Goal: Information Seeking & Learning: Learn about a topic

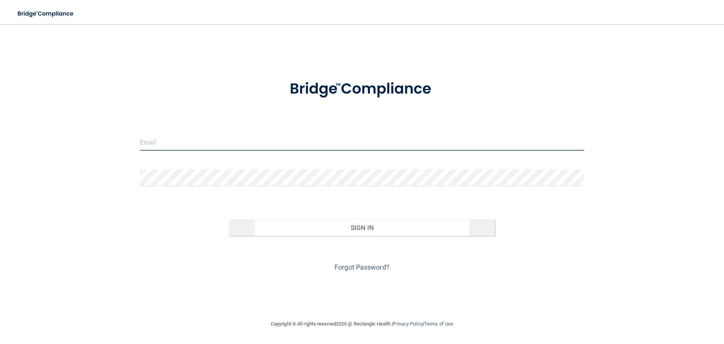
type input "[EMAIL_ADDRESS][DOMAIN_NAME]"
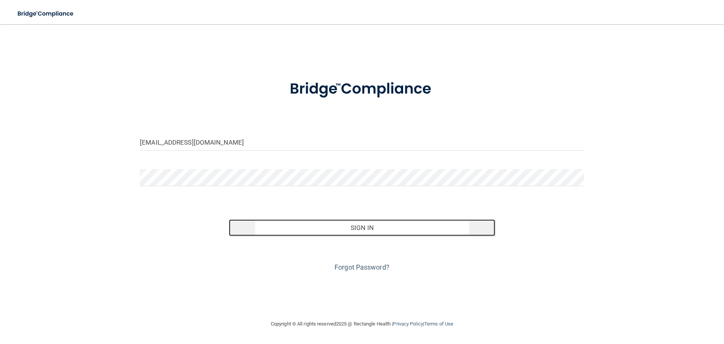
click at [368, 227] on button "Sign In" at bounding box center [362, 227] width 267 height 17
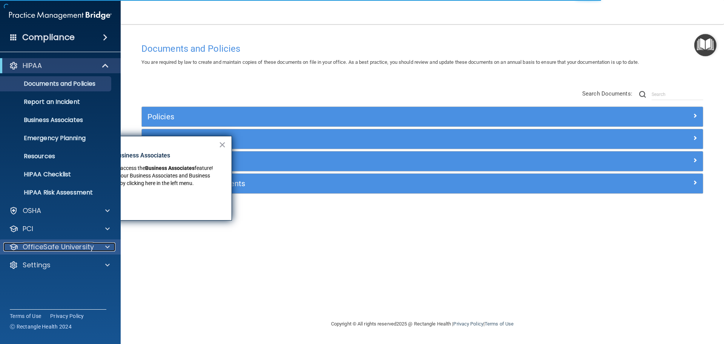
click at [60, 247] on p "OfficeSafe University" at bounding box center [58, 246] width 71 height 9
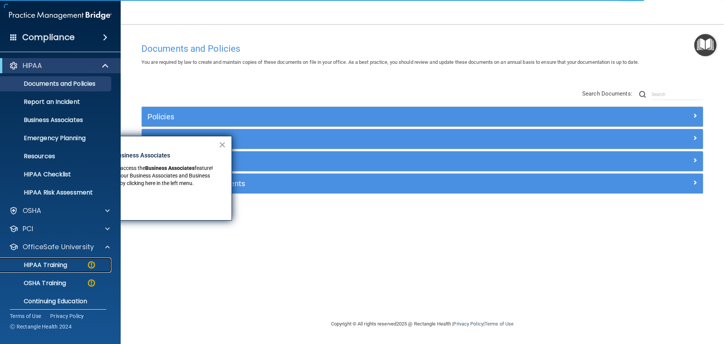
click at [55, 264] on p "HIPAA Training" at bounding box center [36, 265] width 62 height 8
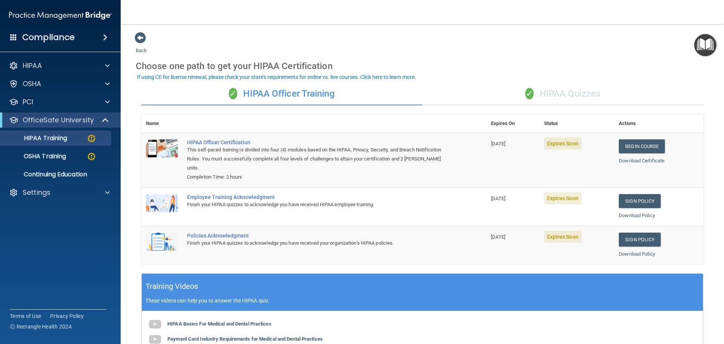
click at [164, 201] on img at bounding box center [162, 203] width 32 height 18
click at [140, 35] on span at bounding box center [140, 37] width 11 height 11
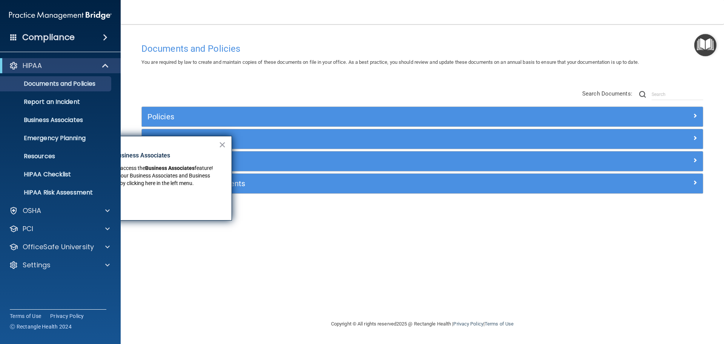
click at [353, 244] on div "Documents and Policies You are required by law to create and maintain copies of…" at bounding box center [422, 179] width 573 height 280
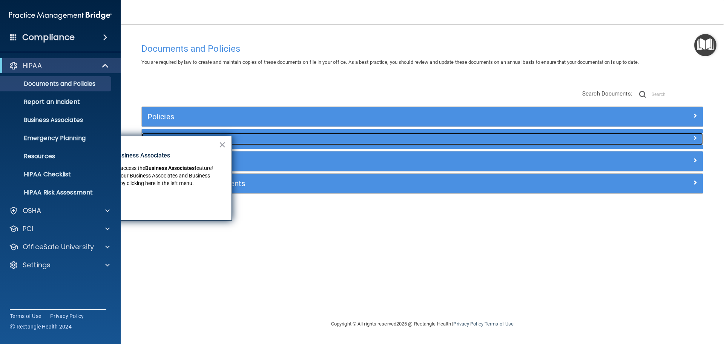
click at [235, 141] on h5 "Privacy Documents" at bounding box center [352, 139] width 410 height 8
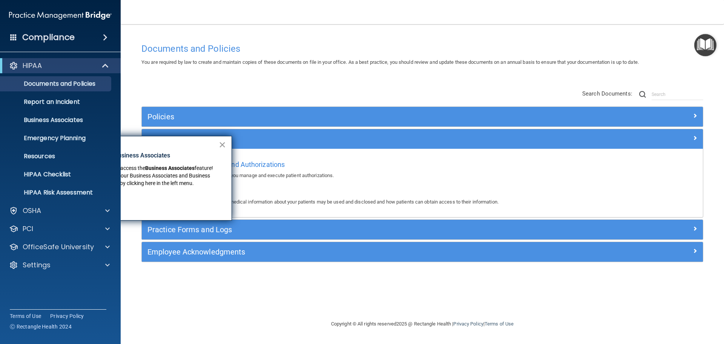
click at [225, 142] on button "×" at bounding box center [222, 144] width 7 height 12
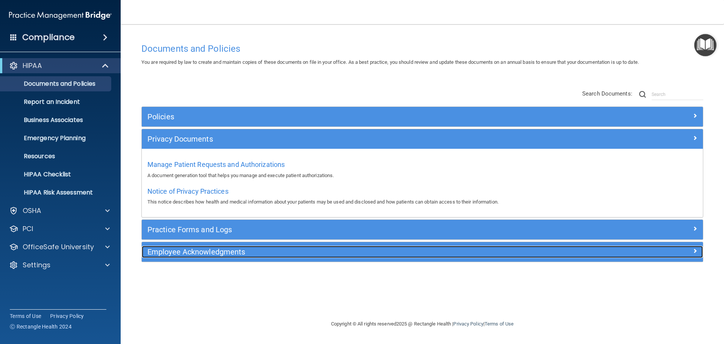
click at [220, 251] on h5 "Employee Acknowledgments" at bounding box center [352, 251] width 410 height 8
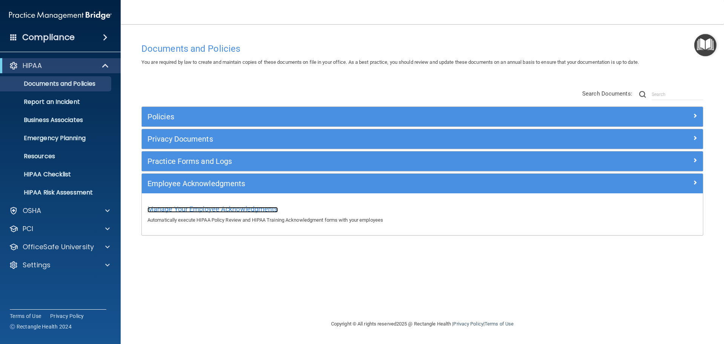
click at [223, 207] on span "Manage Your Employee Acknowledgments" at bounding box center [212, 209] width 130 height 8
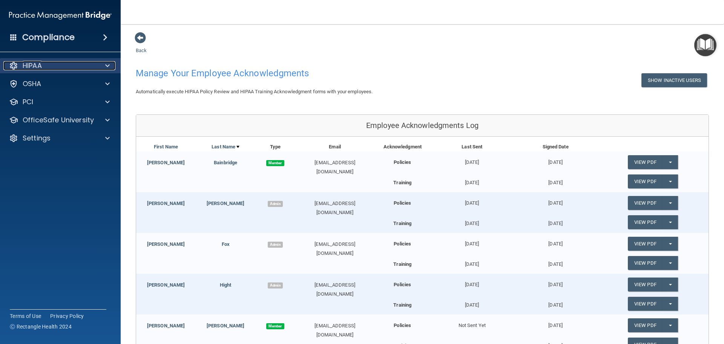
click at [32, 65] on p "HIPAA" at bounding box center [32, 65] width 19 height 9
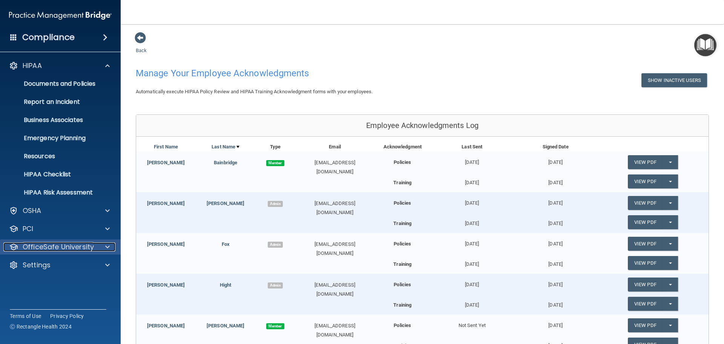
click at [79, 243] on p "OfficeSafe University" at bounding box center [58, 246] width 71 height 9
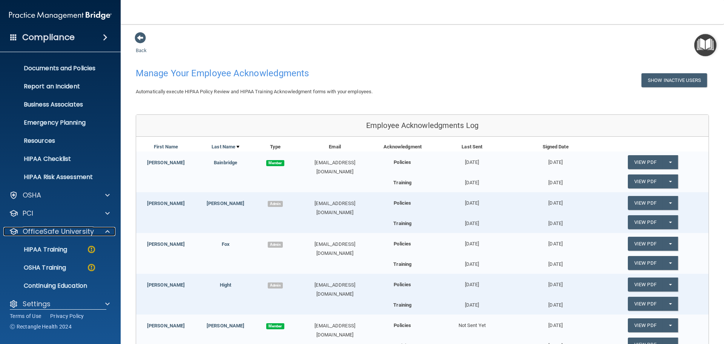
scroll to position [24, 0]
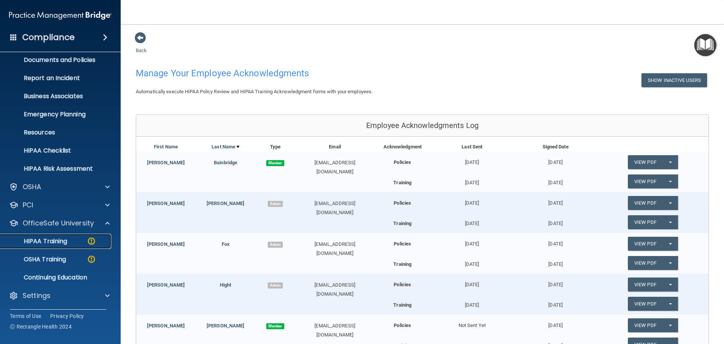
click at [92, 241] on img at bounding box center [91, 240] width 9 height 9
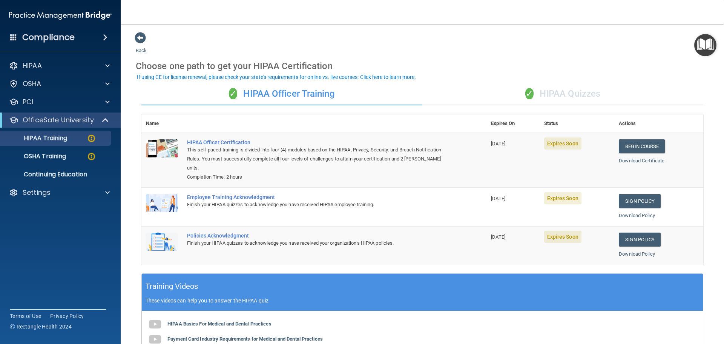
click at [551, 92] on div "✓ HIPAA Quizzes" at bounding box center [562, 94] width 281 height 23
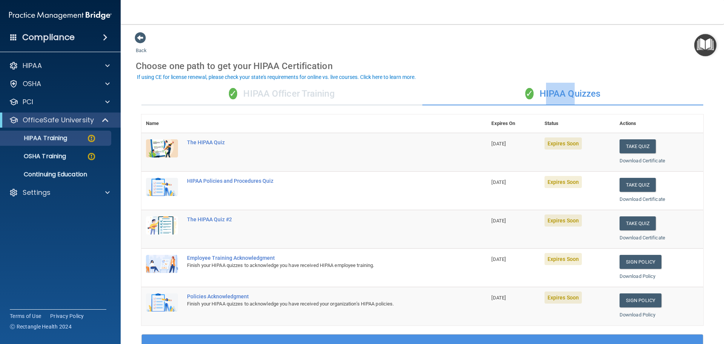
click at [551, 92] on div "✓ HIPAA Quizzes" at bounding box center [562, 94] width 281 height 23
click at [209, 143] on div "The HIPAA Quiz" at bounding box center [318, 142] width 262 height 6
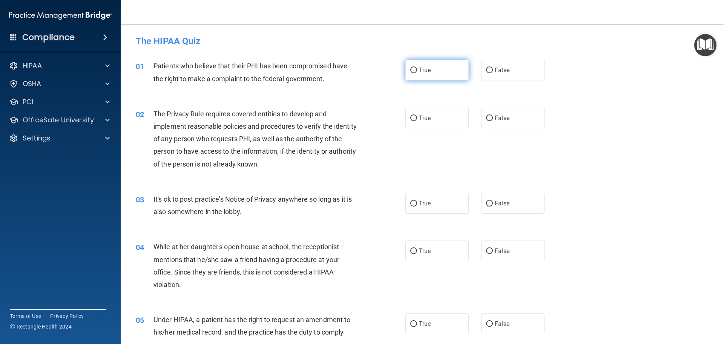
click at [412, 69] on input "True" at bounding box center [413, 71] width 7 height 6
radio input "true"
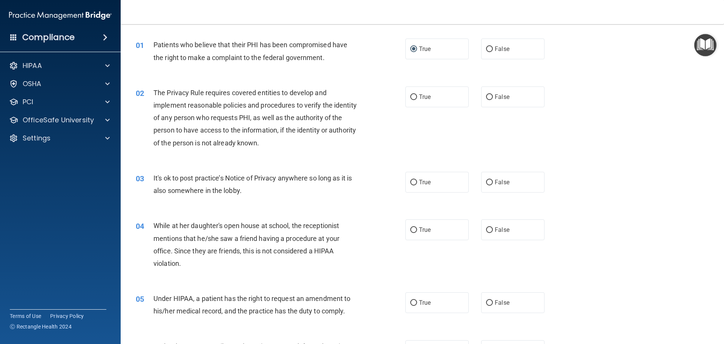
scroll to position [75, 0]
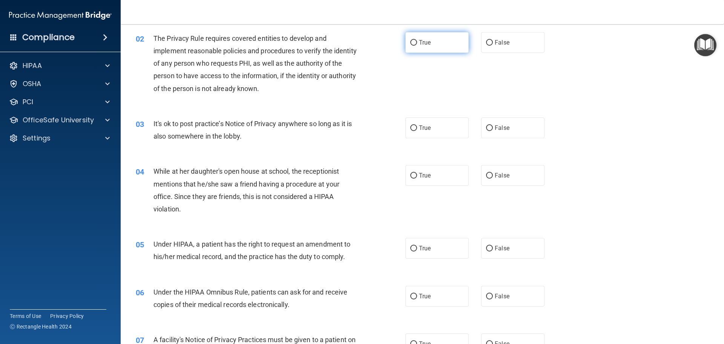
click at [412, 41] on input "True" at bounding box center [413, 43] width 7 height 6
radio input "true"
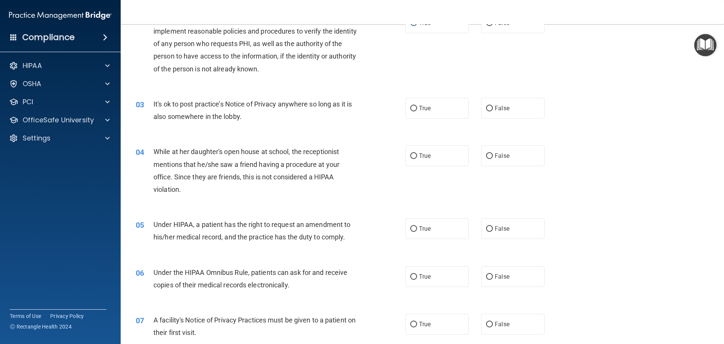
scroll to position [113, 0]
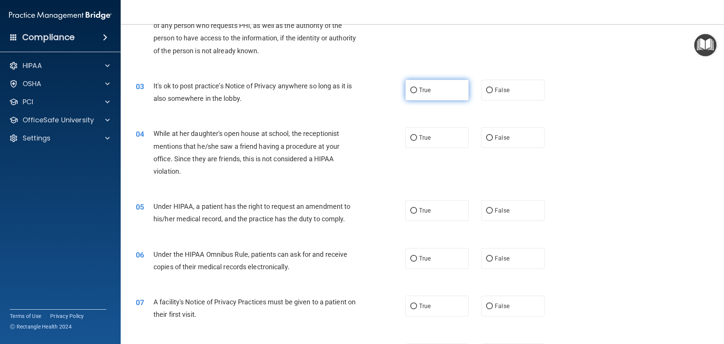
click at [410, 91] on input "True" at bounding box center [413, 90] width 7 height 6
radio input "true"
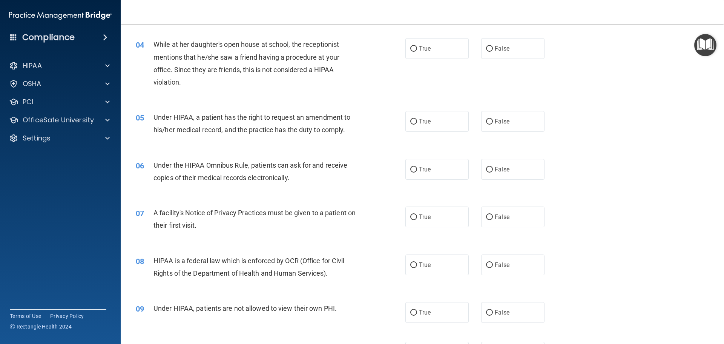
scroll to position [189, 0]
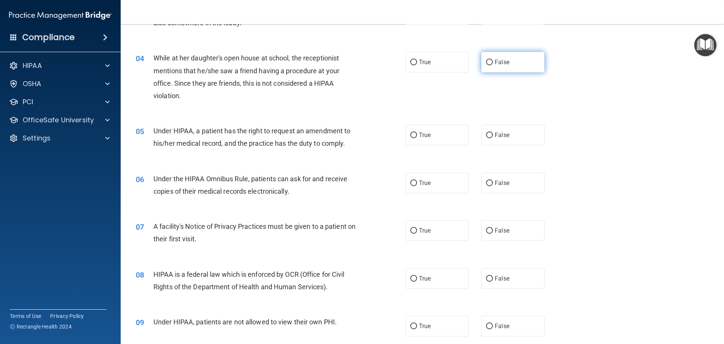
click at [486, 62] on input "False" at bounding box center [489, 63] width 7 height 6
radio input "true"
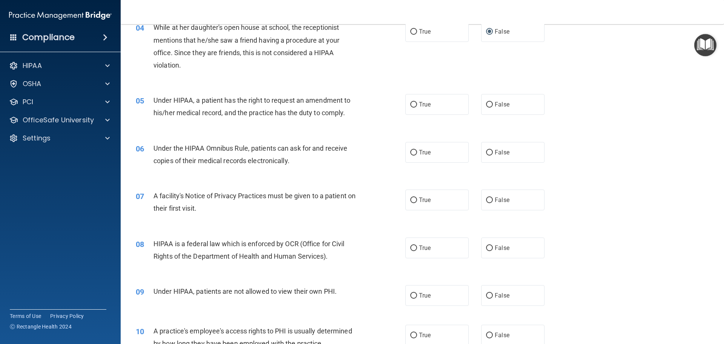
scroll to position [264, 0]
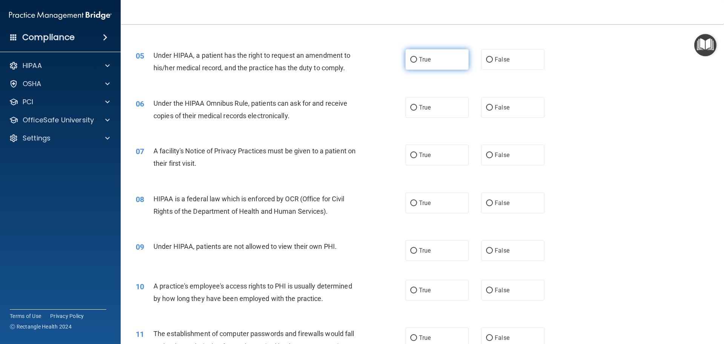
click at [413, 59] on input "True" at bounding box center [413, 60] width 7 height 6
radio input "true"
click at [411, 60] on input "True" at bounding box center [413, 60] width 7 height 6
click at [486, 59] on input "False" at bounding box center [489, 60] width 7 height 6
radio input "true"
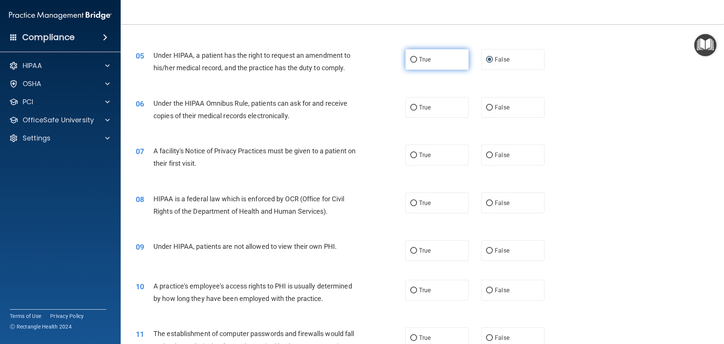
click at [411, 58] on input "True" at bounding box center [413, 60] width 7 height 6
radio input "true"
radio input "false"
click at [411, 105] on input "True" at bounding box center [413, 108] width 7 height 6
radio input "true"
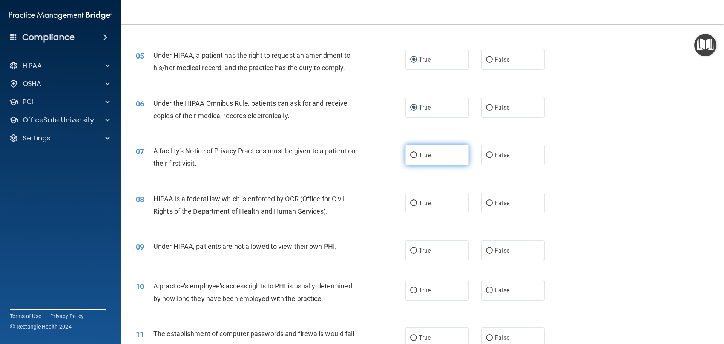
click at [411, 155] on input "True" at bounding box center [413, 155] width 7 height 6
radio input "true"
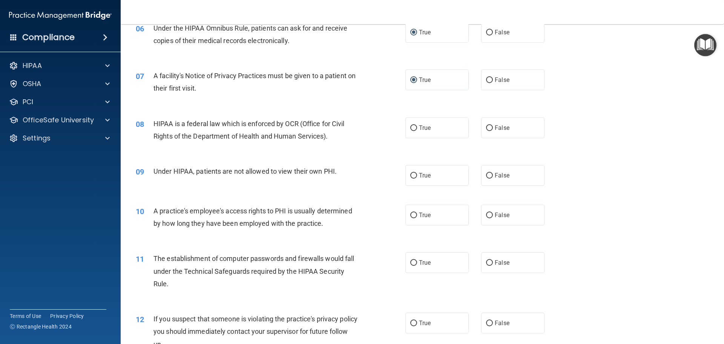
scroll to position [339, 0]
click at [412, 126] on input "True" at bounding box center [413, 128] width 7 height 6
radio input "true"
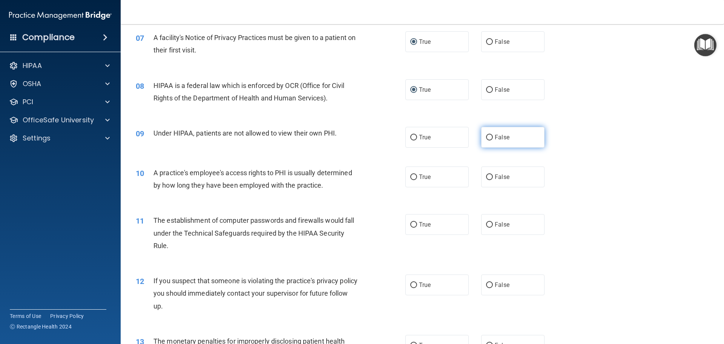
click at [486, 135] on input "False" at bounding box center [489, 138] width 7 height 6
radio input "true"
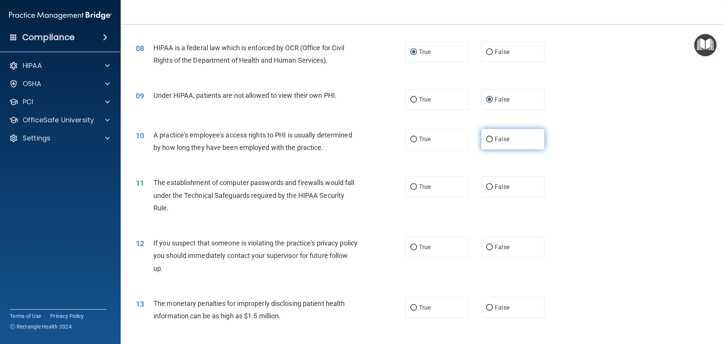
click at [486, 138] on input "False" at bounding box center [489, 140] width 7 height 6
radio input "true"
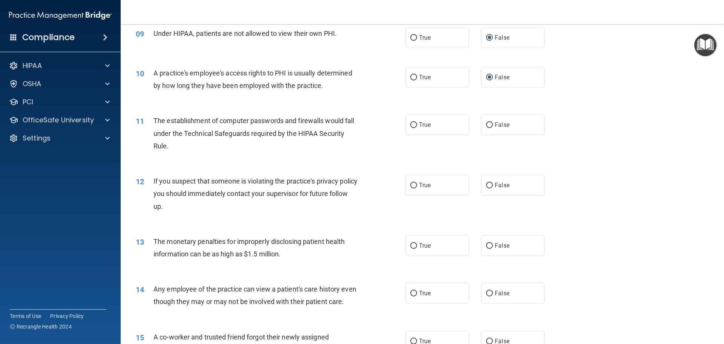
scroll to position [490, 0]
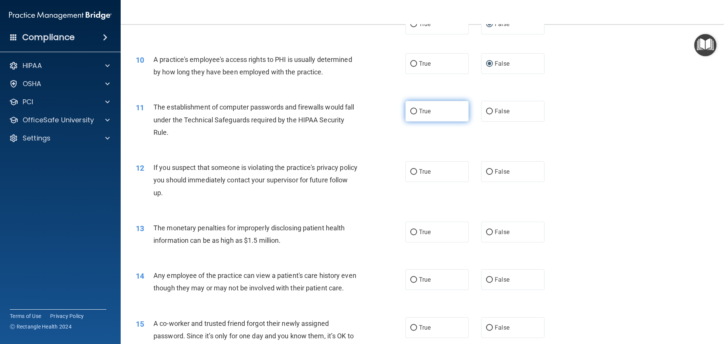
click at [410, 111] on input "True" at bounding box center [413, 112] width 7 height 6
radio input "true"
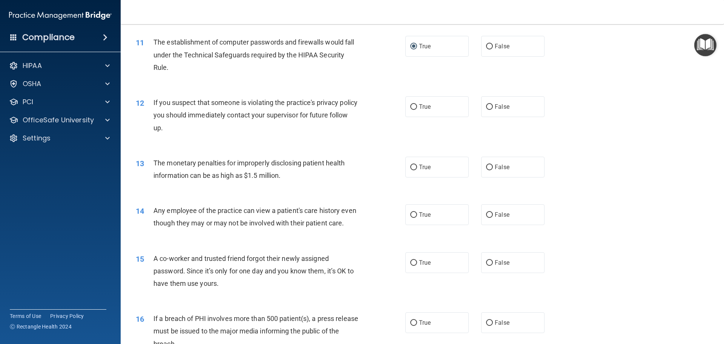
scroll to position [566, 0]
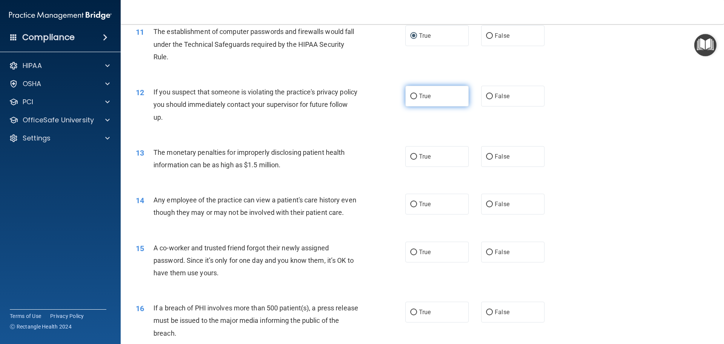
click at [412, 96] on input "True" at bounding box center [413, 97] width 7 height 6
radio input "true"
click at [411, 157] on input "True" at bounding box center [413, 157] width 7 height 6
radio input "true"
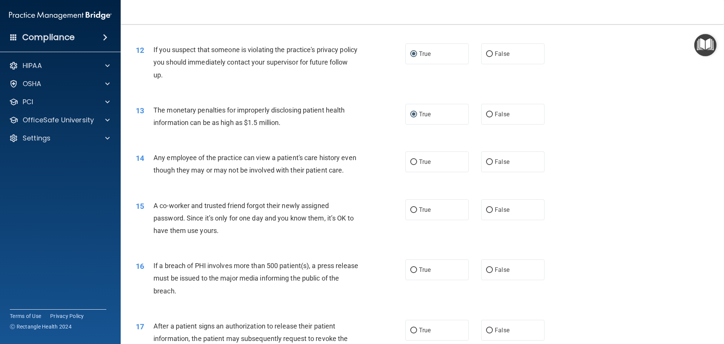
scroll to position [641, 0]
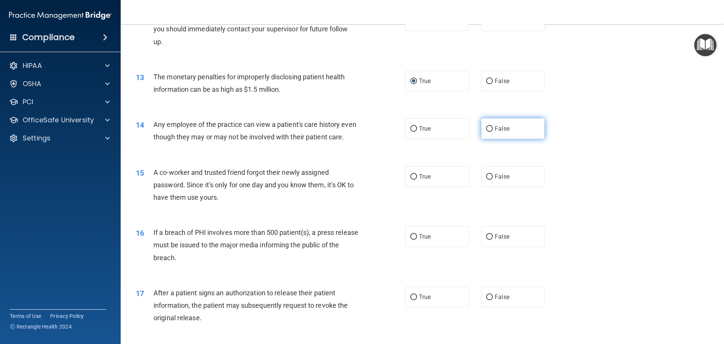
click at [486, 128] on input "False" at bounding box center [489, 129] width 7 height 6
radio input "true"
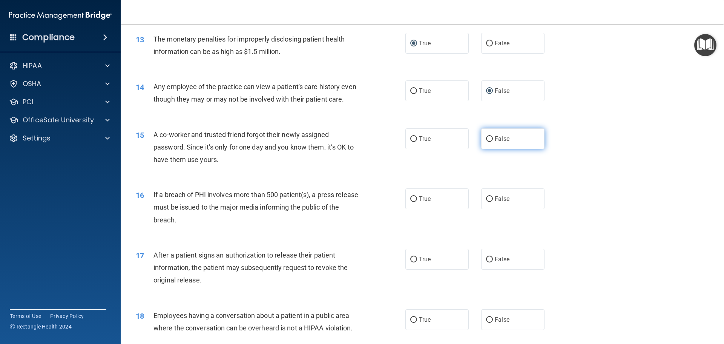
click at [486, 142] on input "False" at bounding box center [489, 139] width 7 height 6
radio input "true"
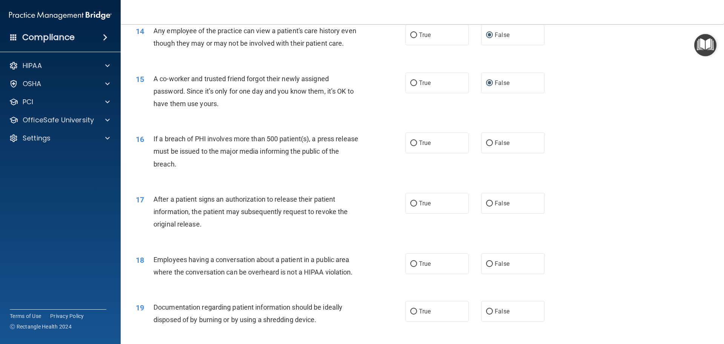
scroll to position [754, 0]
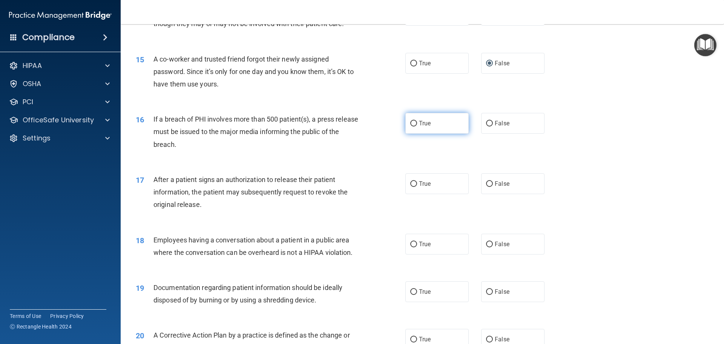
click at [412, 126] on input "True" at bounding box center [413, 124] width 7 height 6
radio input "true"
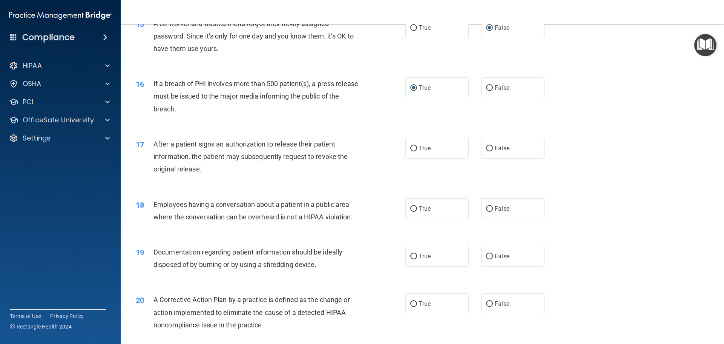
scroll to position [830, 0]
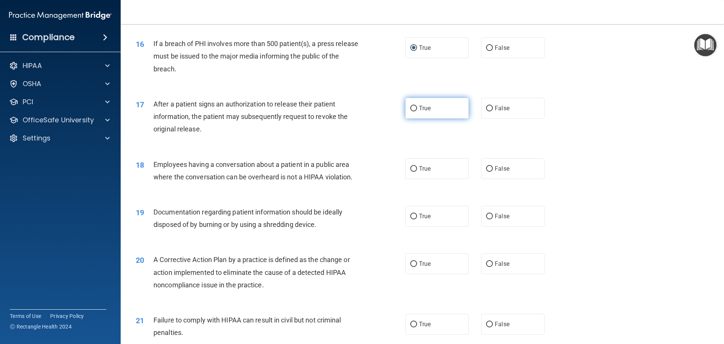
click at [412, 111] on input "True" at bounding box center [413, 109] width 7 height 6
radio input "true"
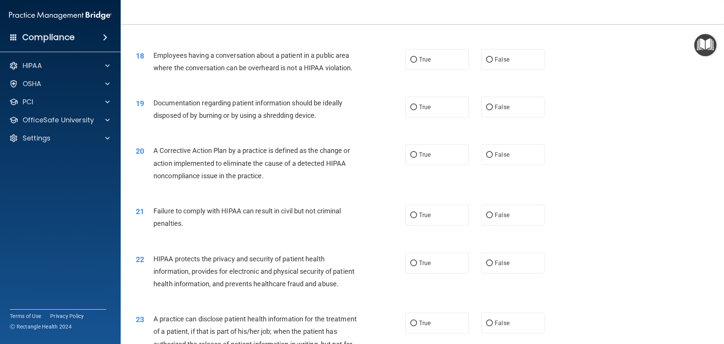
scroll to position [943, 0]
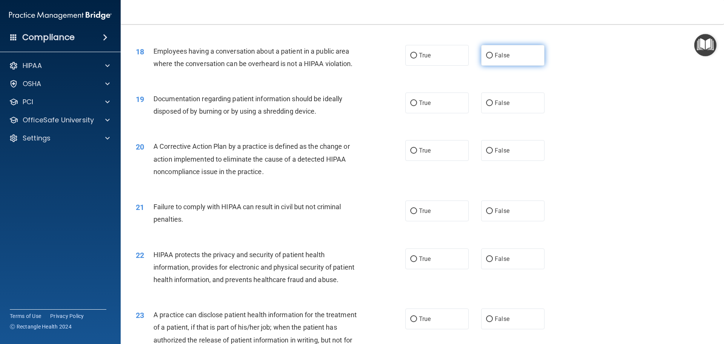
click at [488, 58] on input "False" at bounding box center [489, 56] width 7 height 6
radio input "true"
click at [412, 106] on input "True" at bounding box center [413, 103] width 7 height 6
radio input "true"
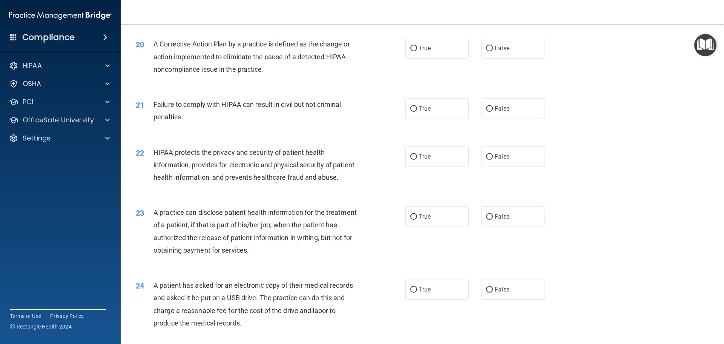
scroll to position [1056, 0]
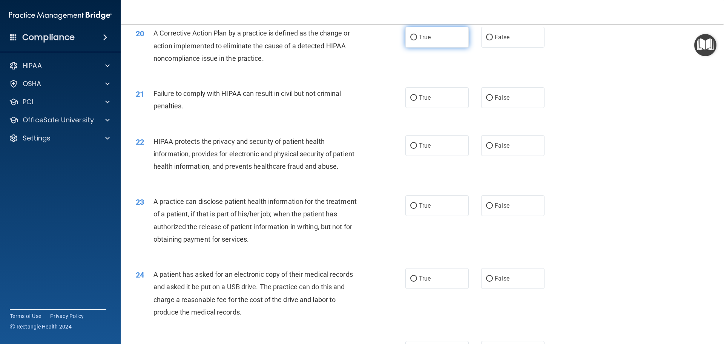
click at [411, 40] on input "True" at bounding box center [413, 38] width 7 height 6
radio input "true"
click at [411, 101] on input "True" at bounding box center [413, 98] width 7 height 6
radio input "true"
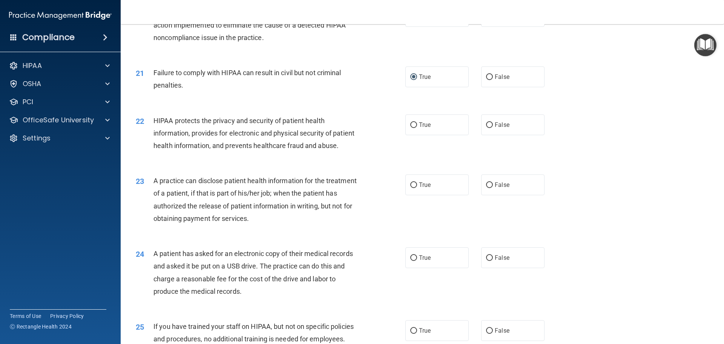
scroll to position [1094, 0]
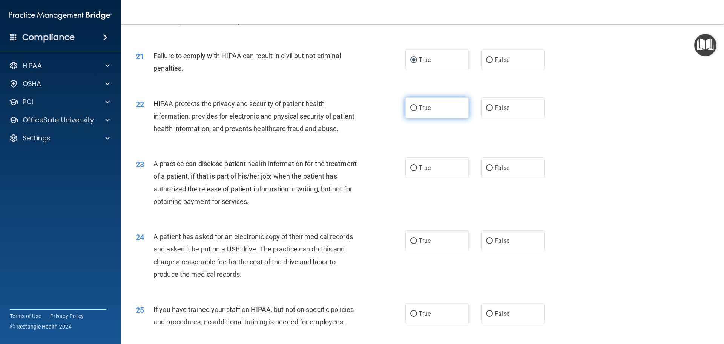
click at [413, 111] on input "True" at bounding box center [413, 108] width 7 height 6
radio input "true"
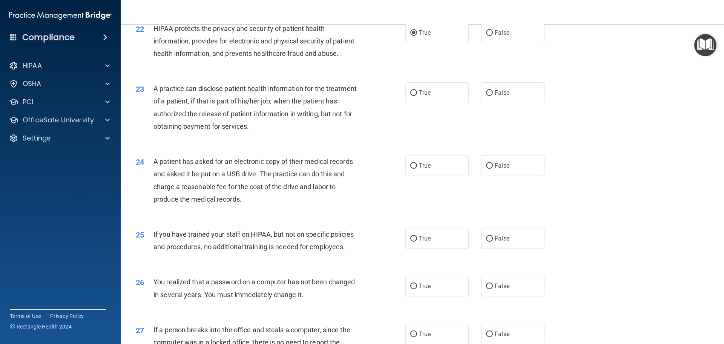
scroll to position [1169, 0]
click at [411, 95] on input "True" at bounding box center [413, 93] width 7 height 6
radio input "true"
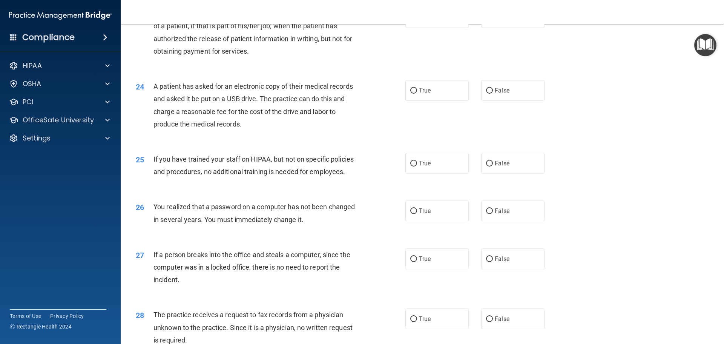
scroll to position [1244, 0]
click at [413, 93] on input "True" at bounding box center [413, 90] width 7 height 6
radio input "true"
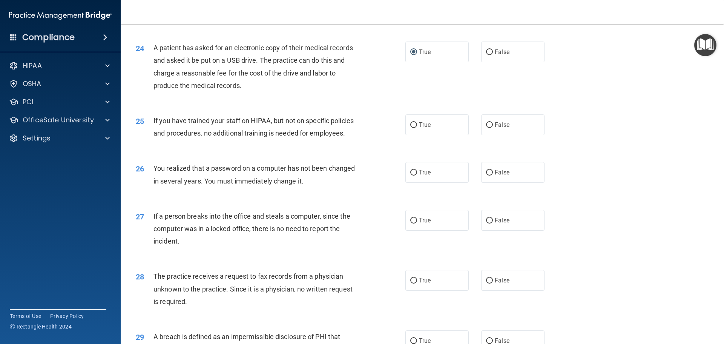
scroll to position [1320, 0]
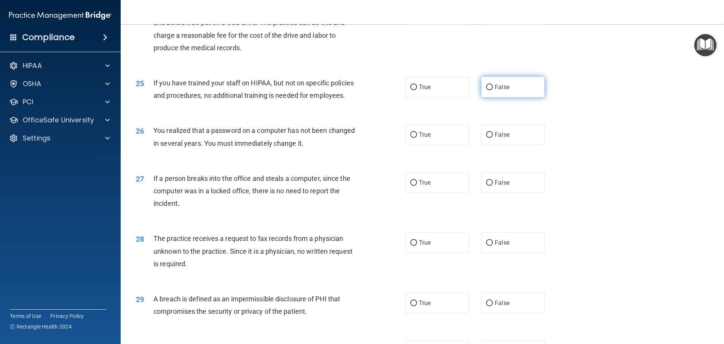
click at [487, 90] on input "False" at bounding box center [489, 87] width 7 height 6
radio input "true"
click at [411, 138] on input "True" at bounding box center [413, 135] width 7 height 6
radio input "true"
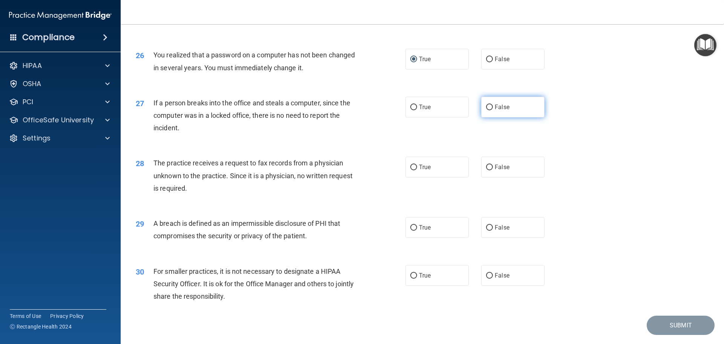
click at [487, 110] on input "False" at bounding box center [489, 107] width 7 height 6
radio input "true"
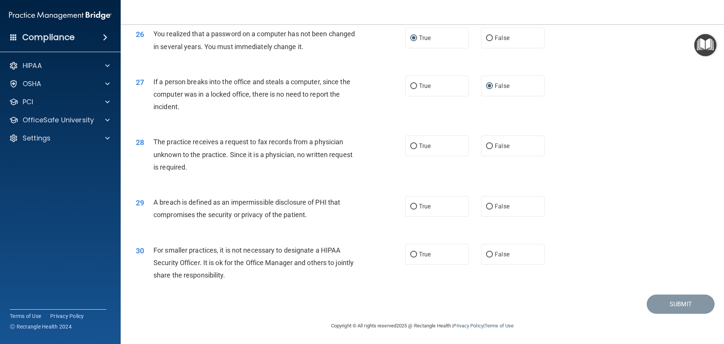
scroll to position [1441, 0]
click at [411, 147] on input "True" at bounding box center [413, 146] width 7 height 6
radio input "true"
click at [411, 207] on input "True" at bounding box center [413, 207] width 7 height 6
radio input "true"
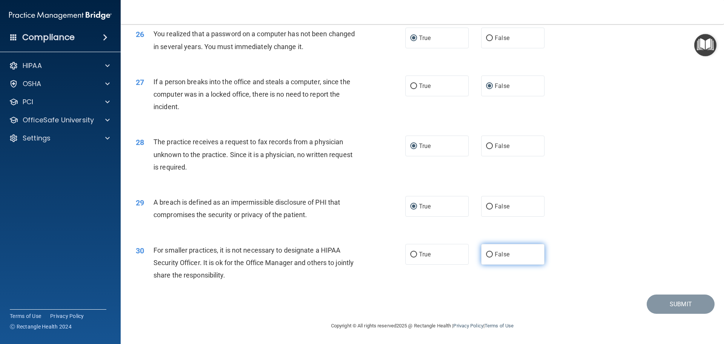
click at [488, 254] on input "False" at bounding box center [489, 255] width 7 height 6
radio input "true"
click at [680, 304] on button "Submit" at bounding box center [681, 303] width 68 height 19
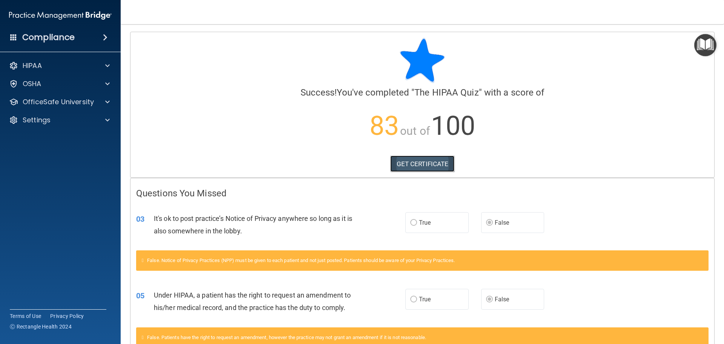
click at [420, 162] on link "GET CERTIFICATE" at bounding box center [422, 163] width 64 height 17
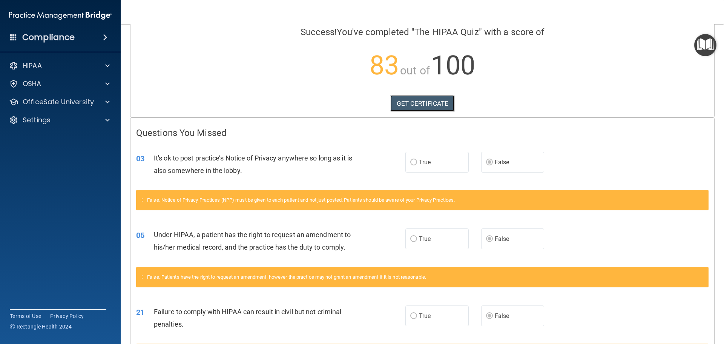
scroll to position [75, 0]
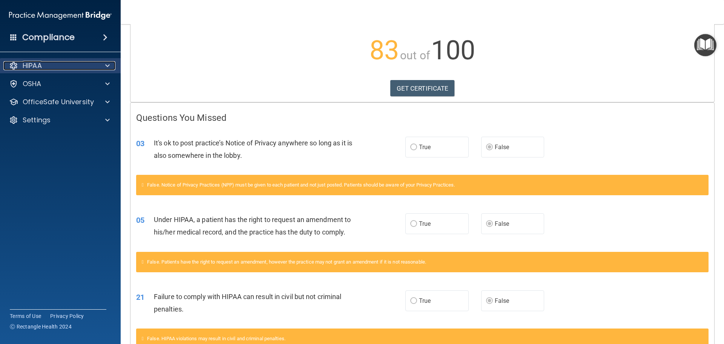
click at [26, 65] on p "HIPAA" at bounding box center [32, 65] width 19 height 9
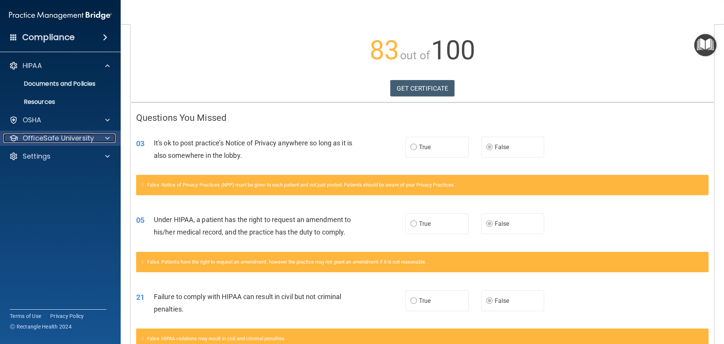
click at [46, 137] on p "OfficeSafe University" at bounding box center [58, 137] width 71 height 9
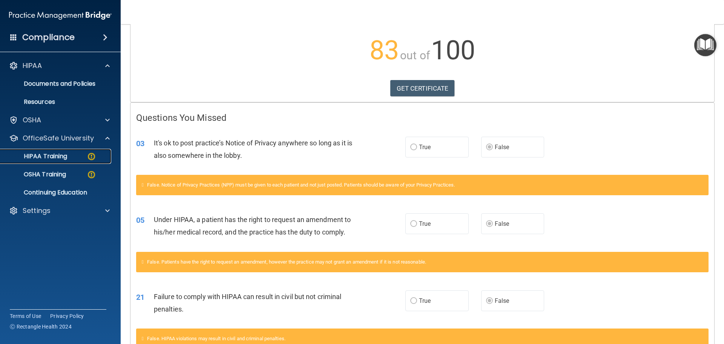
click at [46, 158] on p "HIPAA Training" at bounding box center [36, 156] width 62 height 8
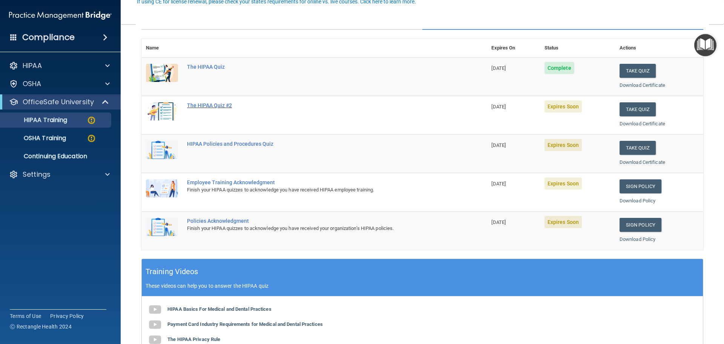
click at [197, 104] on div "The HIPAA Quiz #2" at bounding box center [318, 105] width 262 height 6
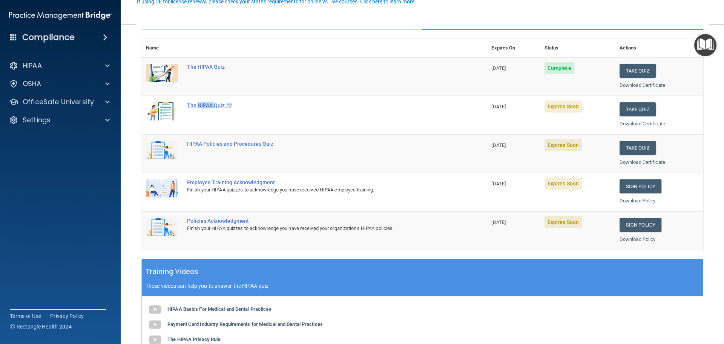
click at [197, 104] on div "The HIPAA Quiz #2" at bounding box center [318, 105] width 262 height 6
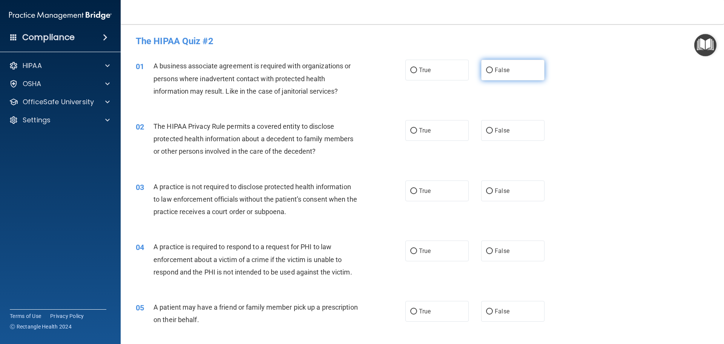
click at [487, 70] on input "False" at bounding box center [489, 71] width 7 height 6
radio input "true"
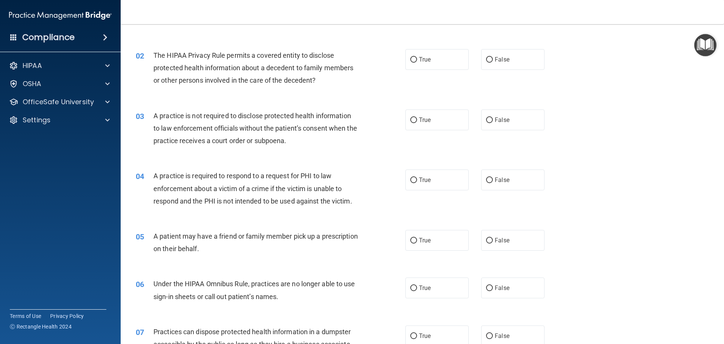
scroll to position [75, 0]
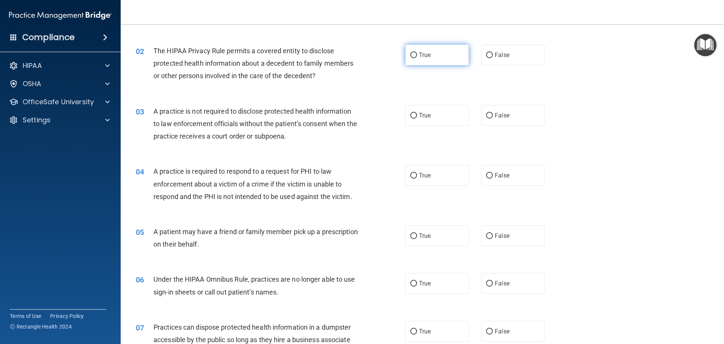
click at [411, 55] on input "True" at bounding box center [413, 55] width 7 height 6
radio input "true"
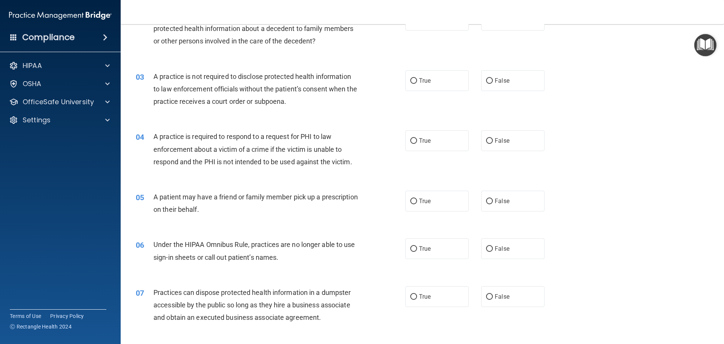
scroll to position [151, 0]
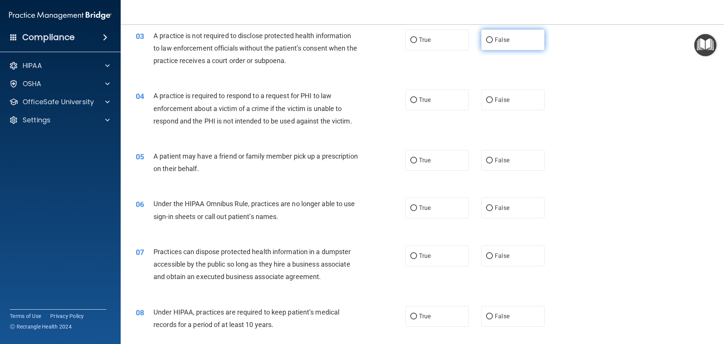
click at [489, 40] on label "False" at bounding box center [512, 39] width 63 height 21
click at [489, 40] on input "False" at bounding box center [489, 40] width 7 height 6
radio input "true"
click at [486, 99] on input "False" at bounding box center [489, 100] width 7 height 6
radio input "true"
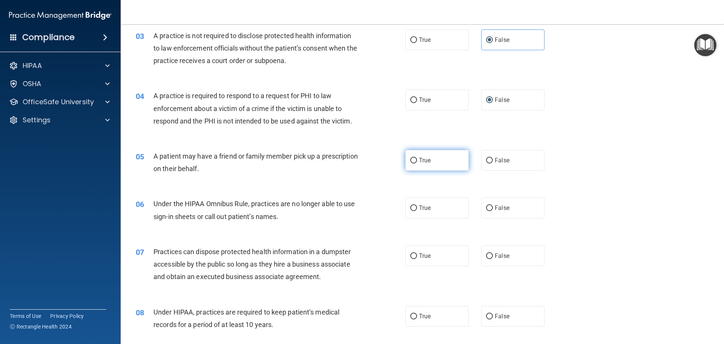
click at [411, 161] on input "True" at bounding box center [413, 161] width 7 height 6
radio input "true"
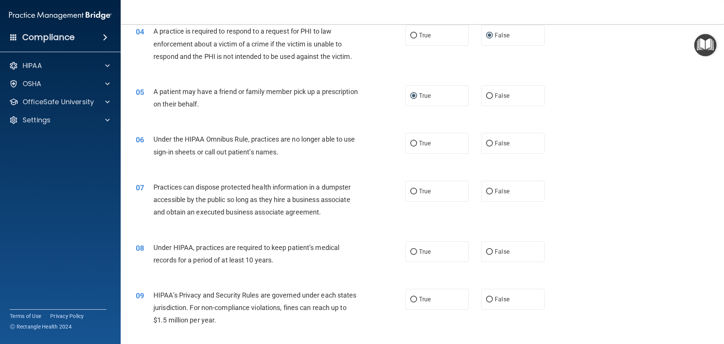
scroll to position [226, 0]
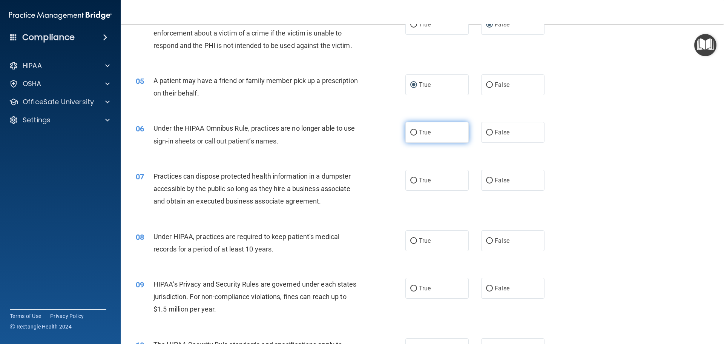
click at [410, 132] on input "True" at bounding box center [413, 133] width 7 height 6
radio input "true"
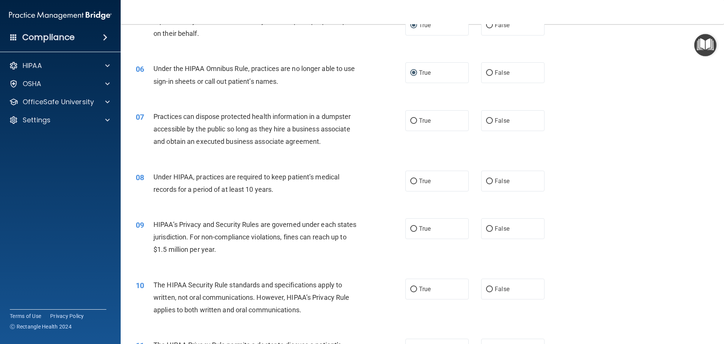
scroll to position [302, 0]
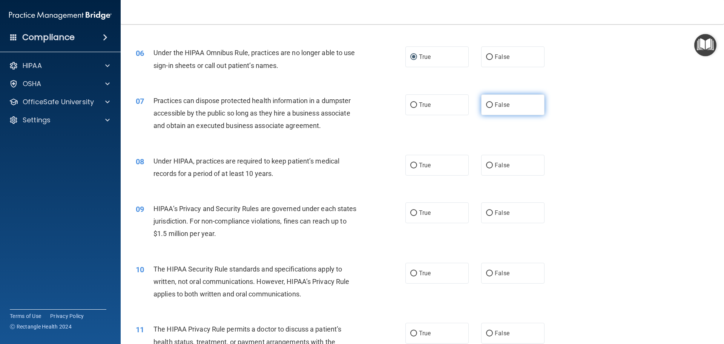
click at [487, 104] on input "False" at bounding box center [489, 105] width 7 height 6
radio input "true"
click at [412, 164] on input "True" at bounding box center [413, 166] width 7 height 6
radio input "true"
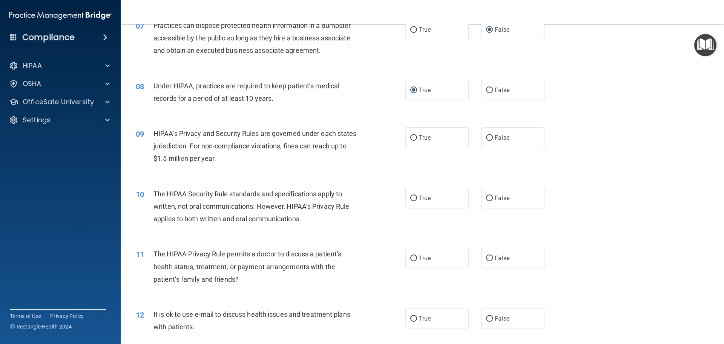
scroll to position [377, 0]
click at [411, 137] on input "True" at bounding box center [413, 138] width 7 height 6
radio input "true"
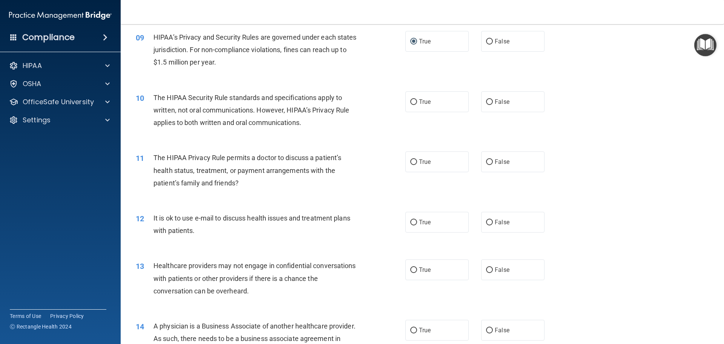
scroll to position [490, 0]
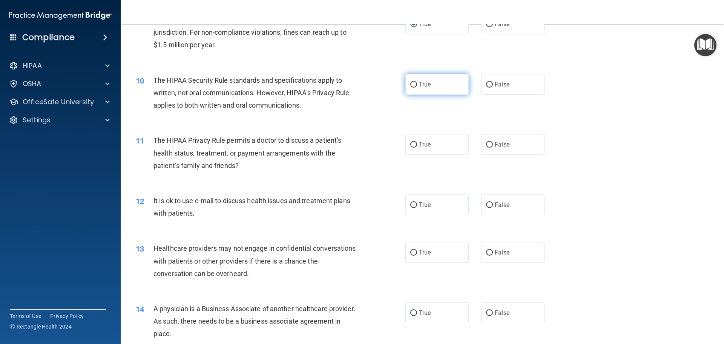
click at [412, 84] on input "True" at bounding box center [413, 85] width 7 height 6
radio input "true"
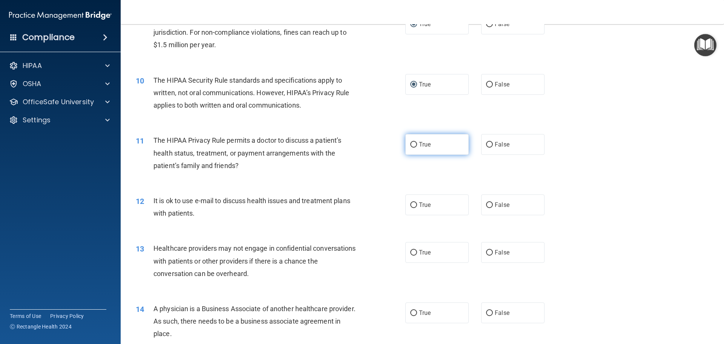
drag, startPoint x: 486, startPoint y: 144, endPoint x: 455, endPoint y: 151, distance: 31.7
click at [486, 144] on input "False" at bounding box center [489, 145] width 7 height 6
radio input "true"
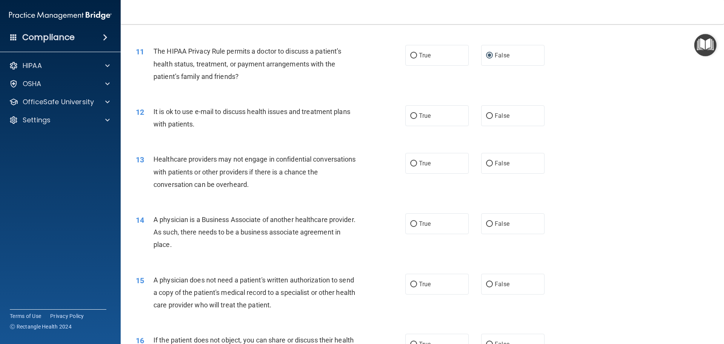
scroll to position [603, 0]
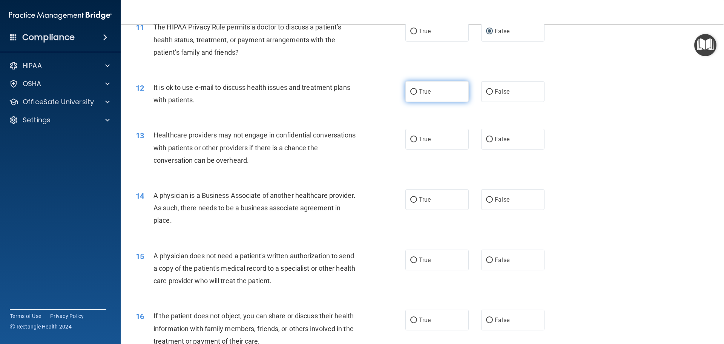
click at [411, 91] on input "True" at bounding box center [413, 92] width 7 height 6
radio input "true"
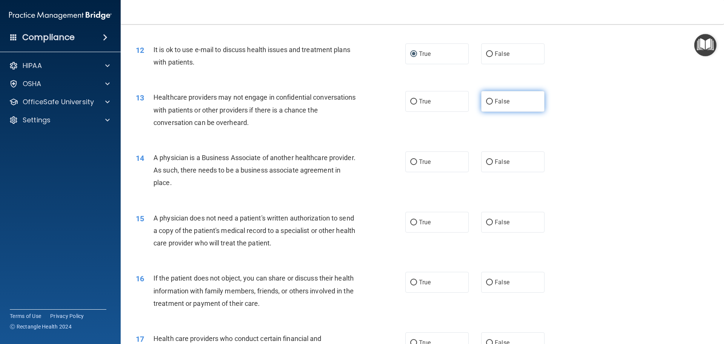
click at [487, 102] on input "False" at bounding box center [489, 102] width 7 height 6
radio input "true"
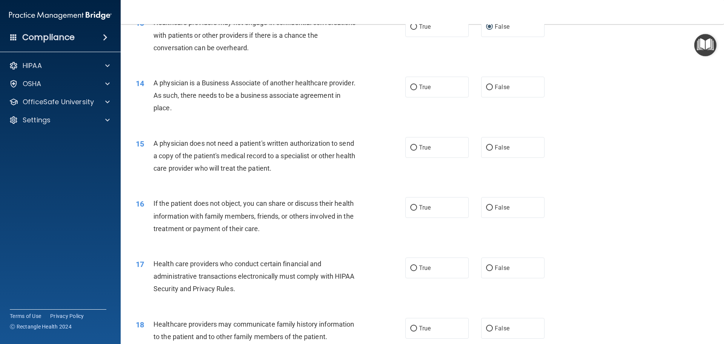
scroll to position [716, 0]
click at [486, 86] on input "False" at bounding box center [489, 87] width 7 height 6
radio input "true"
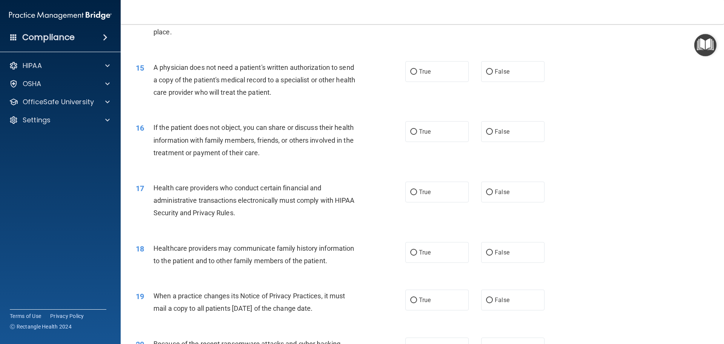
scroll to position [792, 0]
click at [413, 70] on input "True" at bounding box center [413, 72] width 7 height 6
radio input "true"
click at [413, 131] on input "True" at bounding box center [413, 132] width 7 height 6
radio input "true"
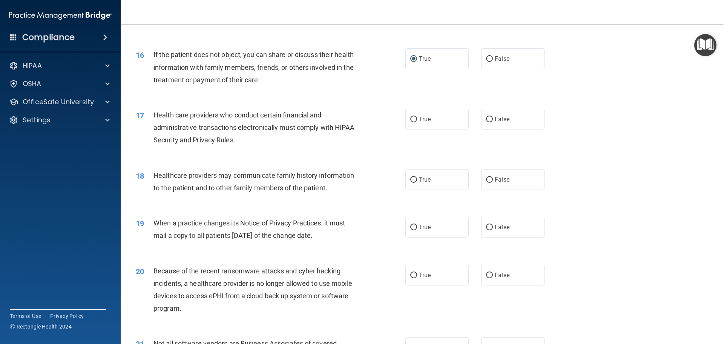
scroll to position [867, 0]
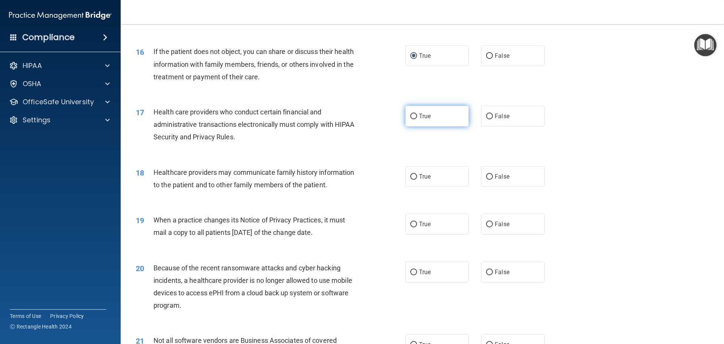
click at [410, 115] on input "True" at bounding box center [413, 117] width 7 height 6
radio input "true"
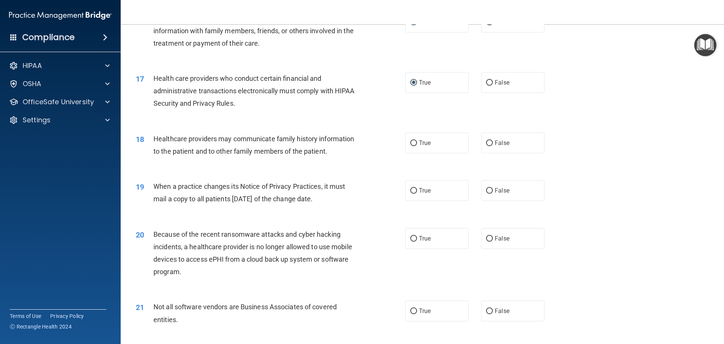
scroll to position [943, 0]
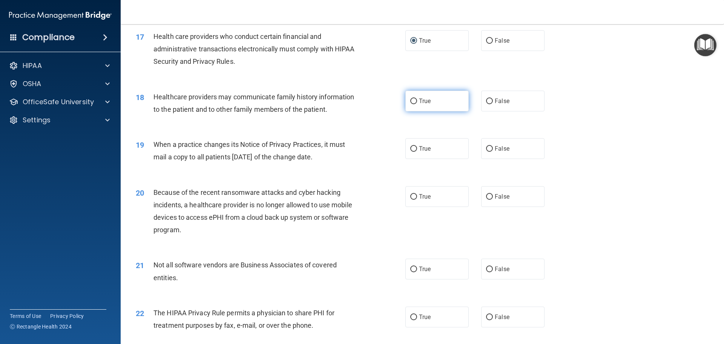
click at [413, 100] on input "True" at bounding box center [413, 101] width 7 height 6
radio input "true"
click at [488, 149] on input "False" at bounding box center [489, 149] width 7 height 6
radio input "true"
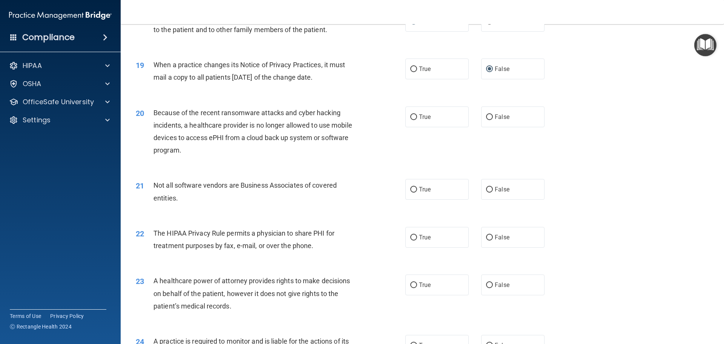
scroll to position [1056, 0]
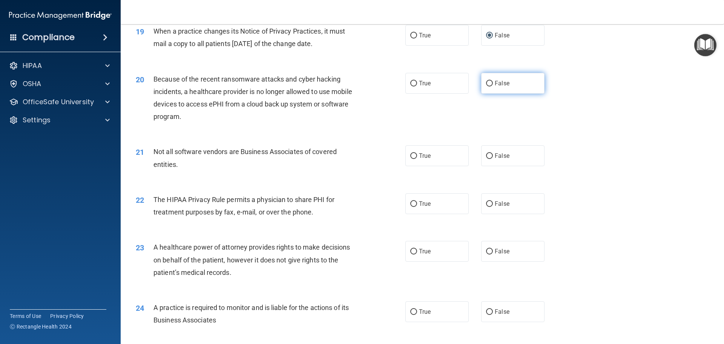
drag, startPoint x: 487, startPoint y: 83, endPoint x: 482, endPoint y: 86, distance: 6.1
click at [486, 83] on input "False" at bounding box center [489, 84] width 7 height 6
radio input "true"
click at [487, 155] on input "False" at bounding box center [489, 156] width 7 height 6
radio input "true"
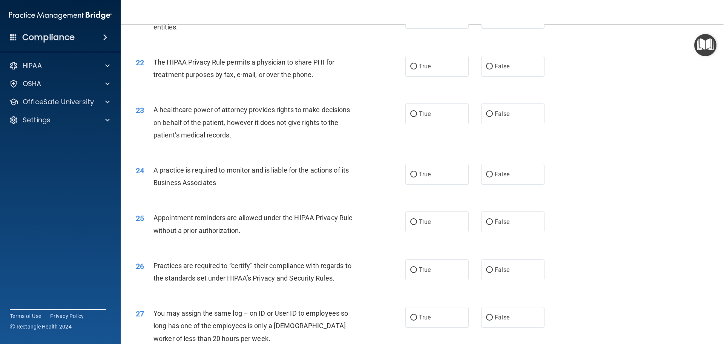
scroll to position [1207, 0]
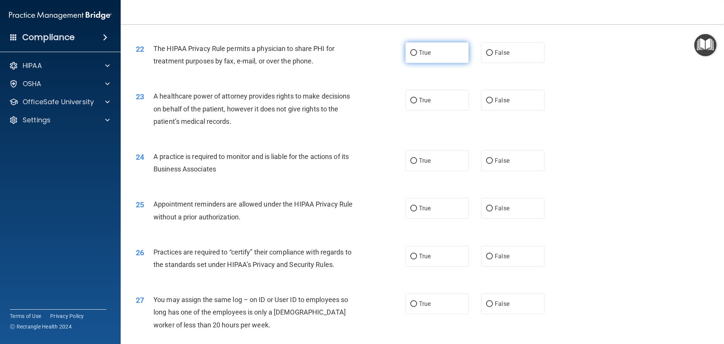
click at [411, 52] on input "True" at bounding box center [413, 53] width 7 height 6
radio input "true"
click at [486, 100] on input "False" at bounding box center [489, 101] width 7 height 6
radio input "true"
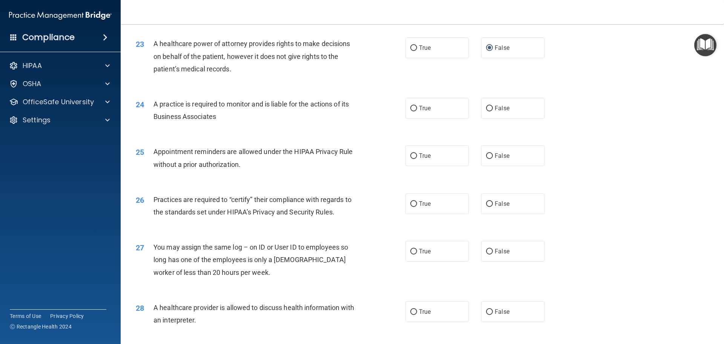
scroll to position [1282, 0]
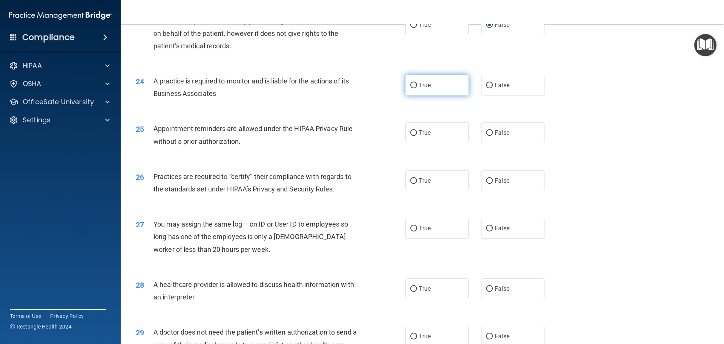
click at [410, 85] on input "True" at bounding box center [413, 86] width 7 height 6
radio input "true"
click at [411, 83] on input "True" at bounding box center [413, 86] width 7 height 6
click at [486, 85] on input "False" at bounding box center [489, 86] width 7 height 6
radio input "true"
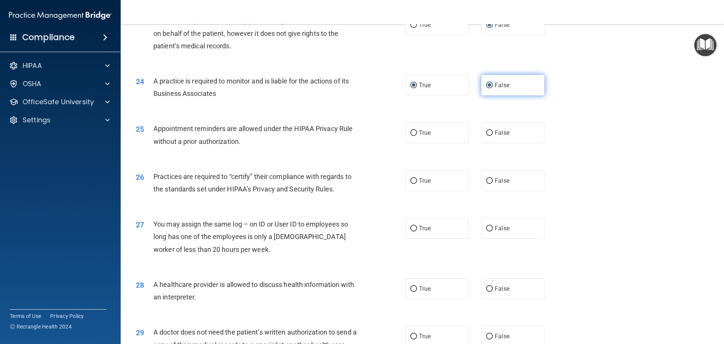
radio input "false"
click at [410, 133] on input "True" at bounding box center [413, 133] width 7 height 6
radio input "true"
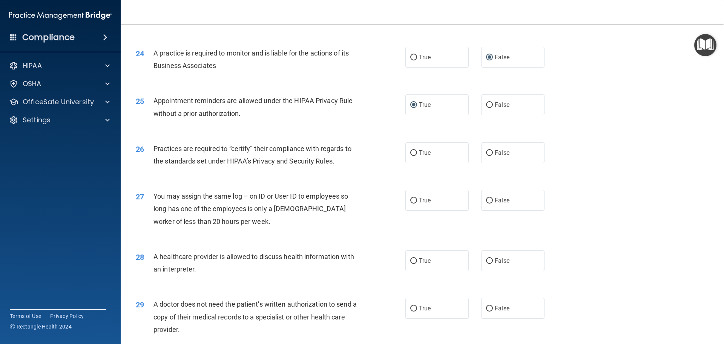
scroll to position [1358, 0]
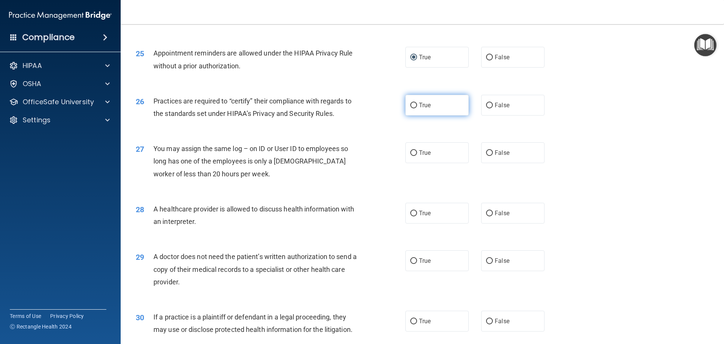
click at [410, 105] on input "True" at bounding box center [413, 106] width 7 height 6
radio input "true"
click at [487, 152] on input "False" at bounding box center [489, 153] width 7 height 6
radio input "true"
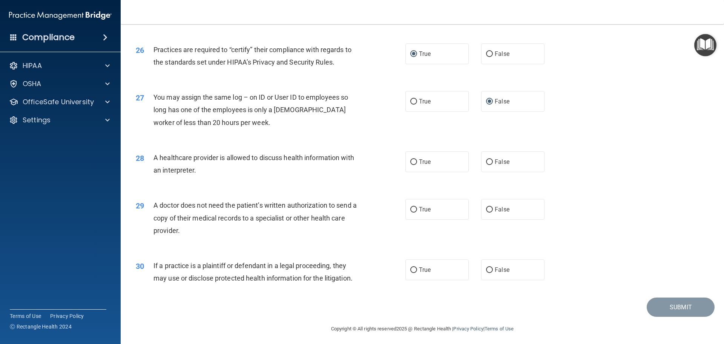
scroll to position [1412, 0]
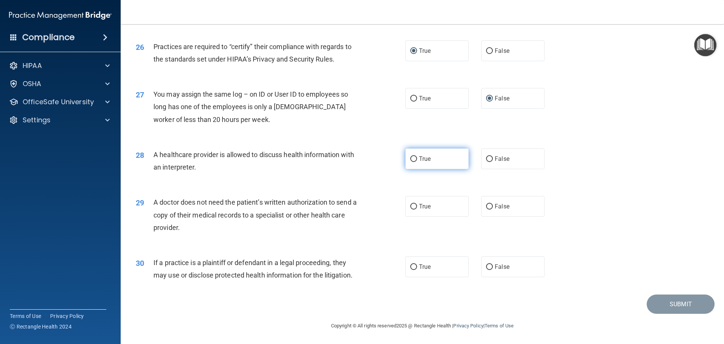
click at [411, 159] on input "True" at bounding box center [413, 159] width 7 height 6
radio input "true"
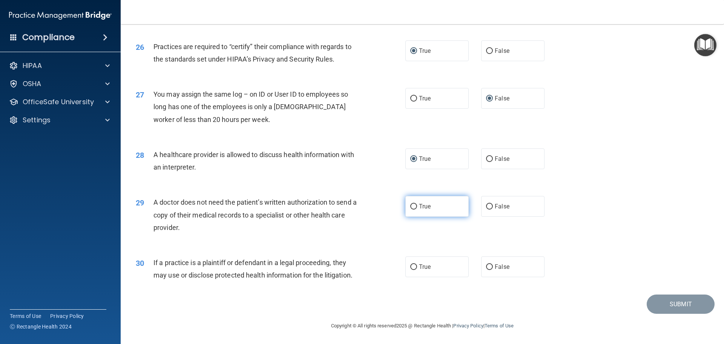
click at [411, 206] on input "True" at bounding box center [413, 207] width 7 height 6
radio input "true"
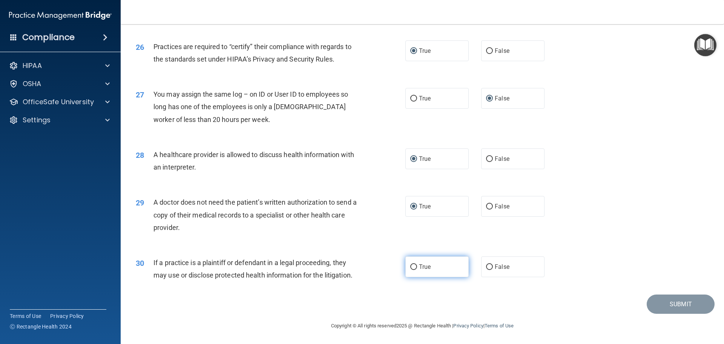
click at [411, 267] on input "True" at bounding box center [413, 267] width 7 height 6
radio input "true"
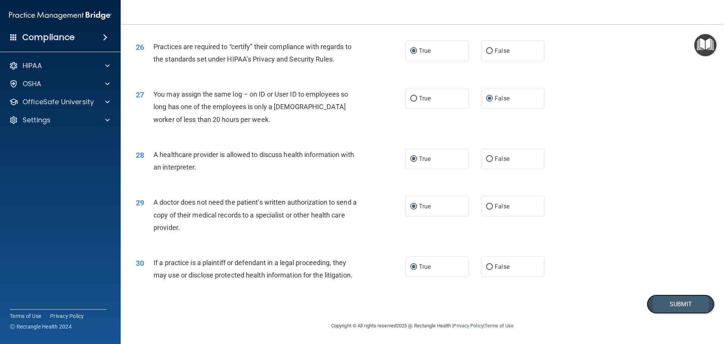
click at [661, 304] on button "Submit" at bounding box center [681, 303] width 68 height 19
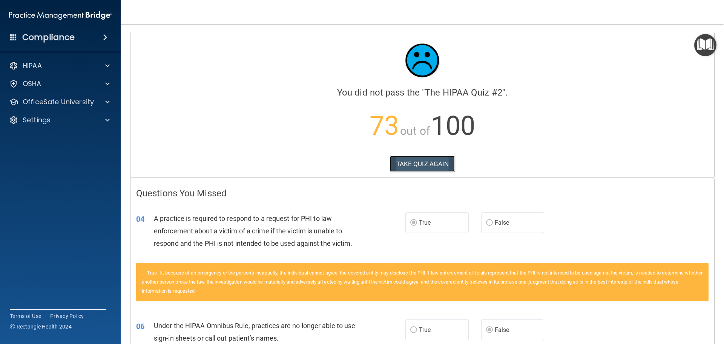
click at [419, 166] on button "TAKE QUIZ AGAIN" at bounding box center [422, 163] width 65 height 17
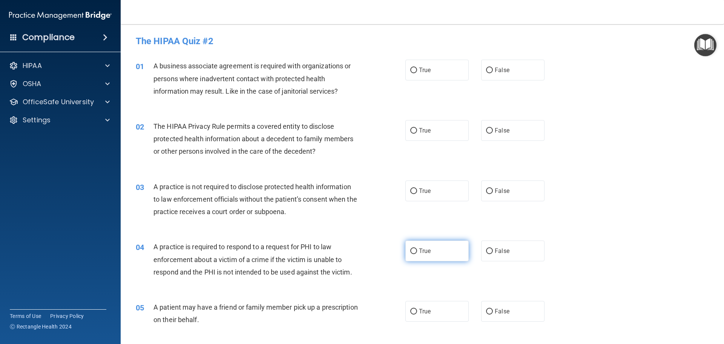
click at [411, 250] on input "True" at bounding box center [413, 251] width 7 height 6
radio input "true"
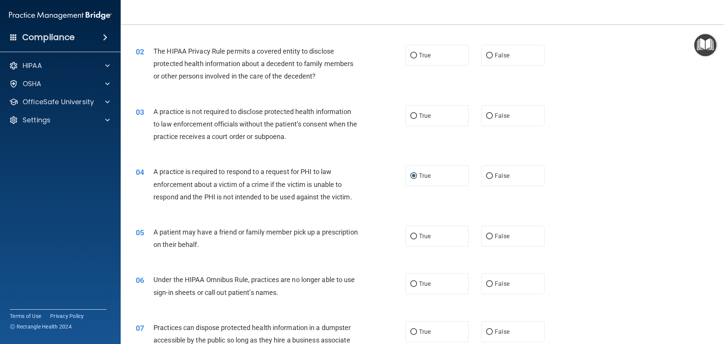
scroll to position [75, 0]
click at [486, 283] on input "False" at bounding box center [489, 284] width 7 height 6
radio input "true"
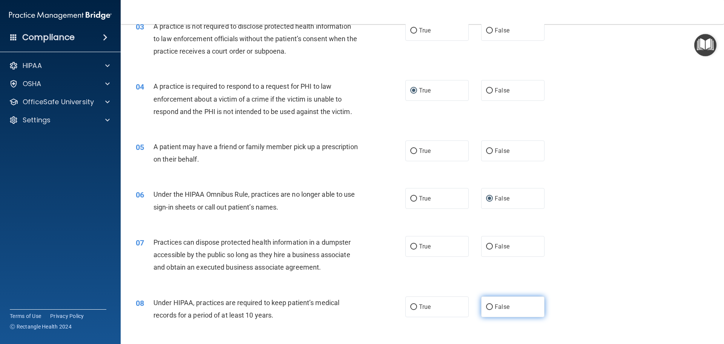
scroll to position [189, 0]
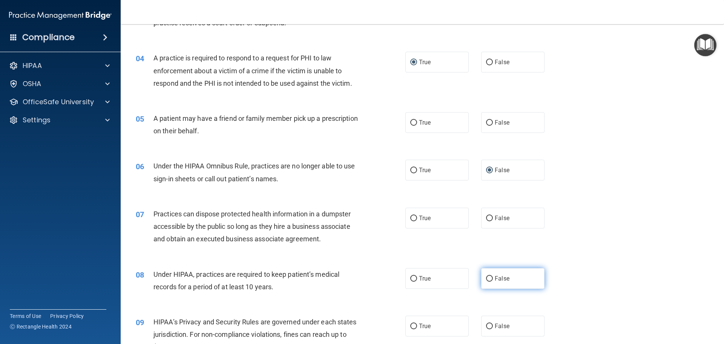
click at [487, 278] on input "False" at bounding box center [489, 279] width 7 height 6
radio input "true"
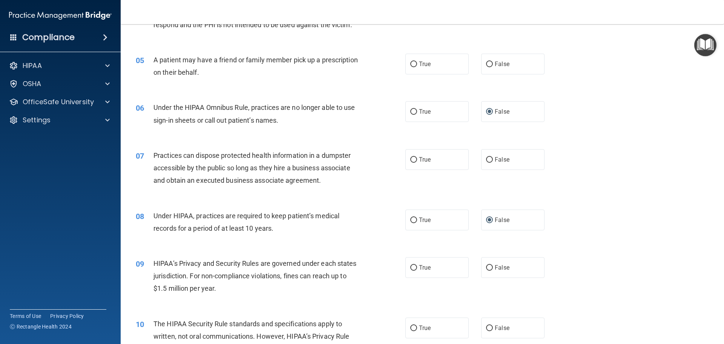
scroll to position [264, 0]
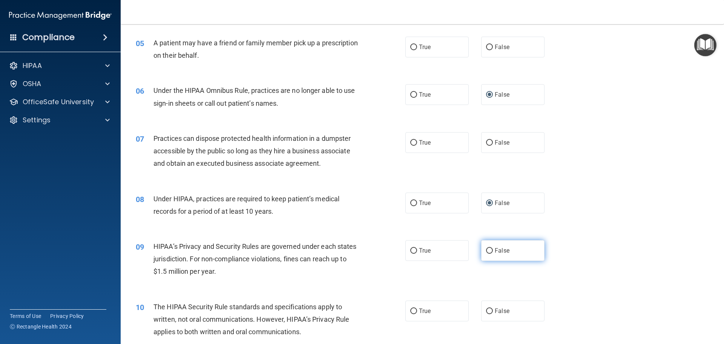
click at [486, 251] on input "False" at bounding box center [489, 251] width 7 height 6
radio input "true"
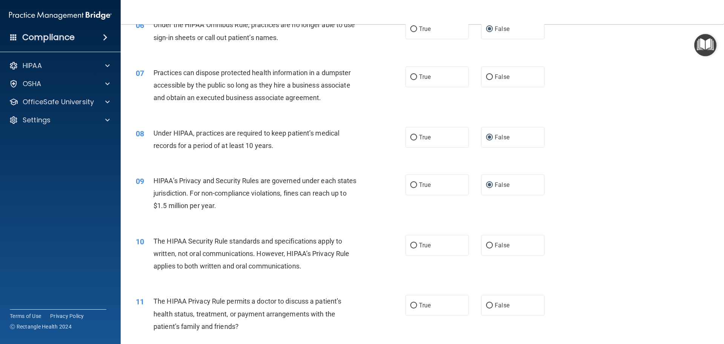
scroll to position [377, 0]
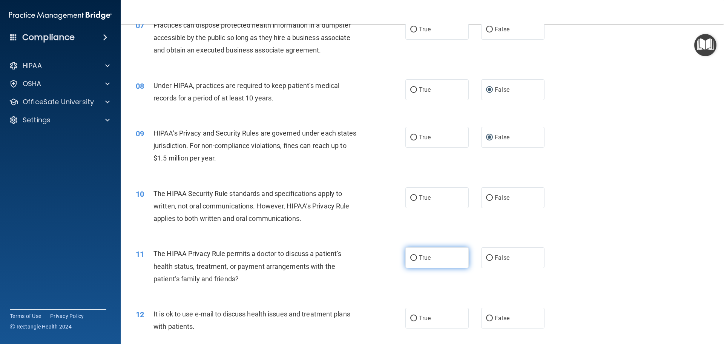
click at [412, 257] on input "True" at bounding box center [413, 258] width 7 height 6
radio input "true"
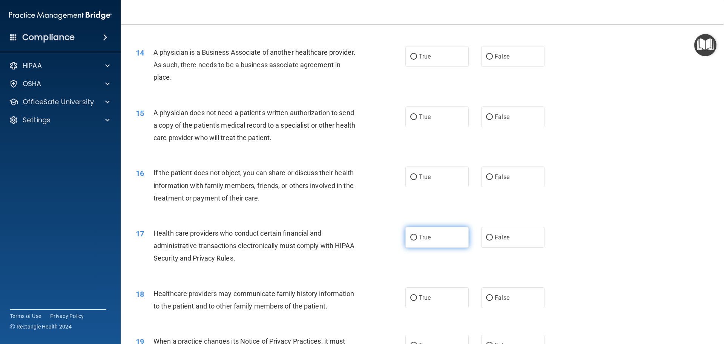
scroll to position [754, 0]
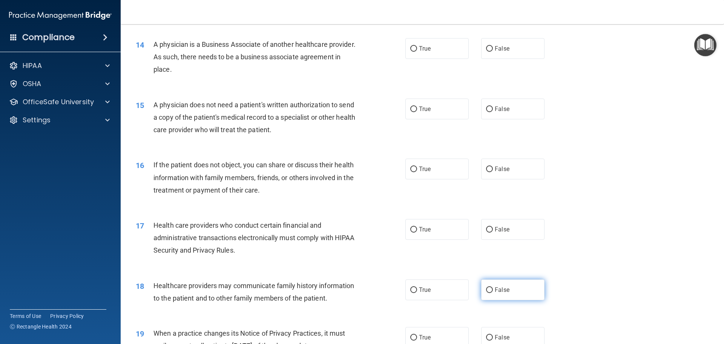
click at [486, 290] on input "False" at bounding box center [489, 290] width 7 height 6
radio input "true"
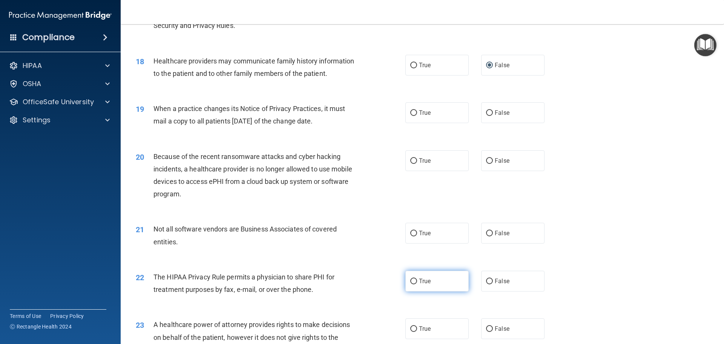
scroll to position [980, 0]
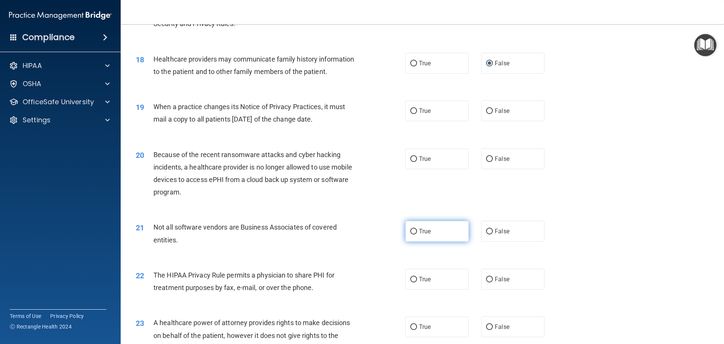
click at [410, 230] on input "True" at bounding box center [413, 232] width 7 height 6
radio input "true"
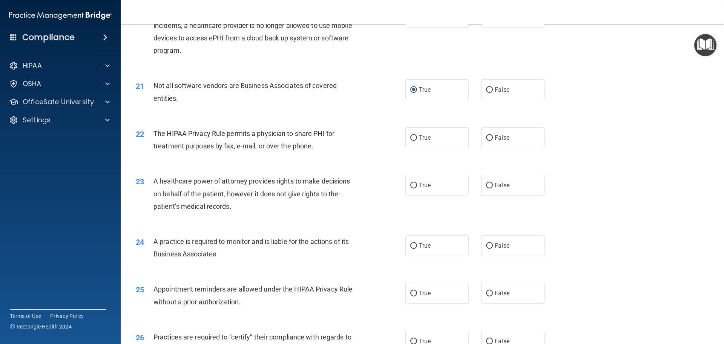
scroll to position [1169, 0]
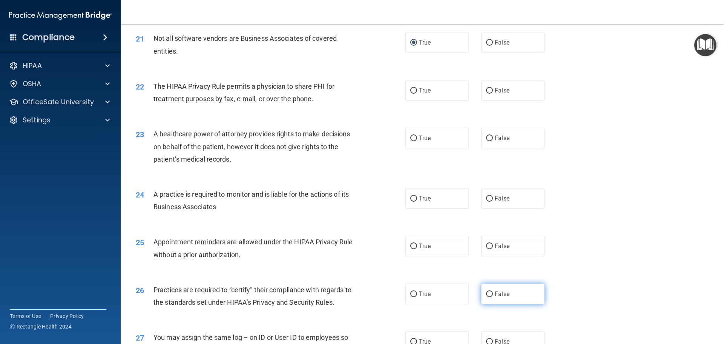
click at [486, 292] on input "False" at bounding box center [489, 294] width 7 height 6
radio input "true"
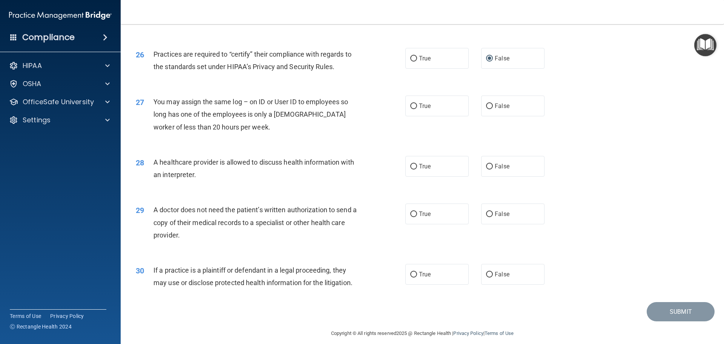
scroll to position [1412, 0]
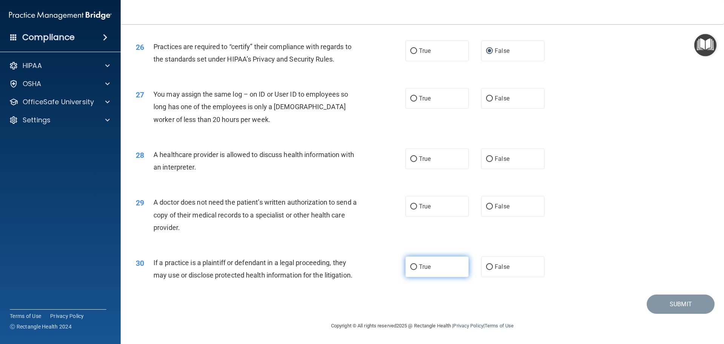
click at [410, 266] on input "True" at bounding box center [413, 267] width 7 height 6
radio input "true"
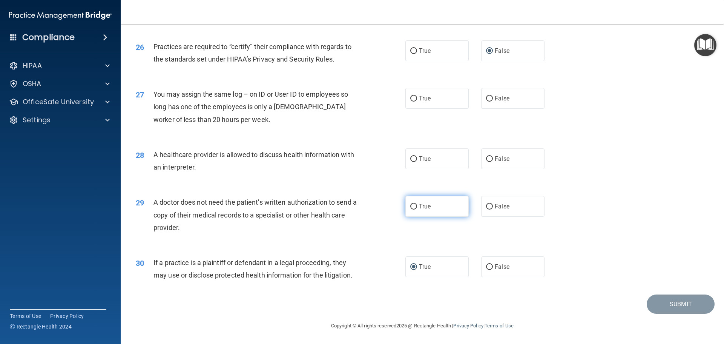
click at [411, 205] on input "True" at bounding box center [413, 207] width 7 height 6
radio input "true"
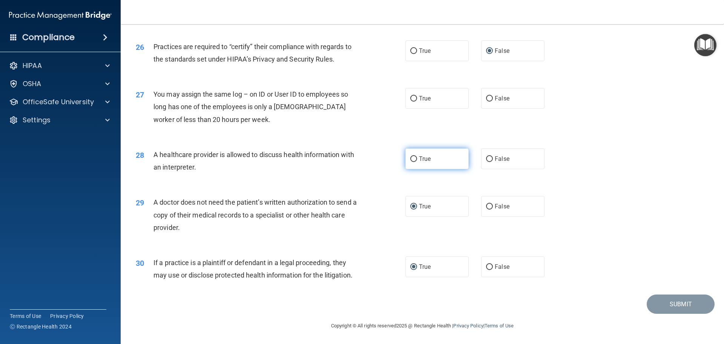
click at [410, 159] on input "True" at bounding box center [413, 159] width 7 height 6
radio input "true"
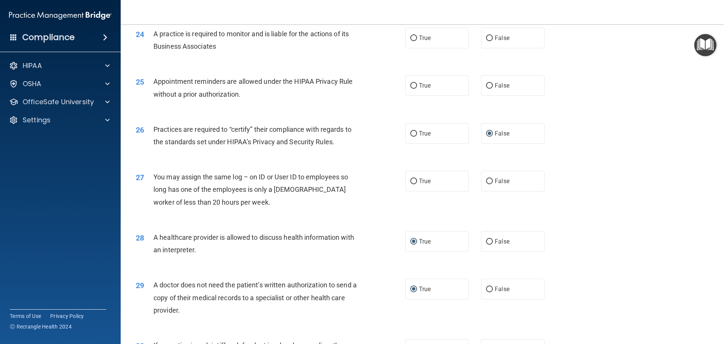
scroll to position [1299, 0]
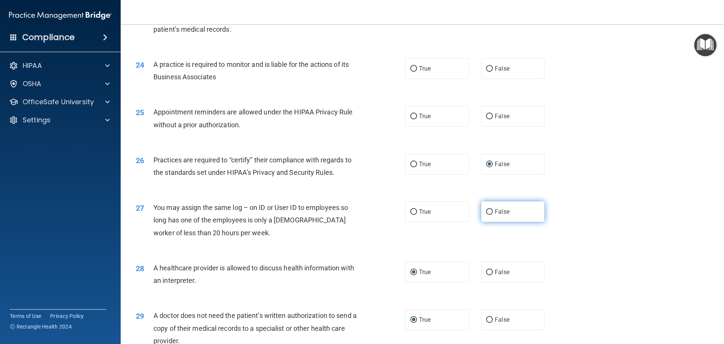
click at [486, 211] on input "False" at bounding box center [489, 212] width 7 height 6
radio input "true"
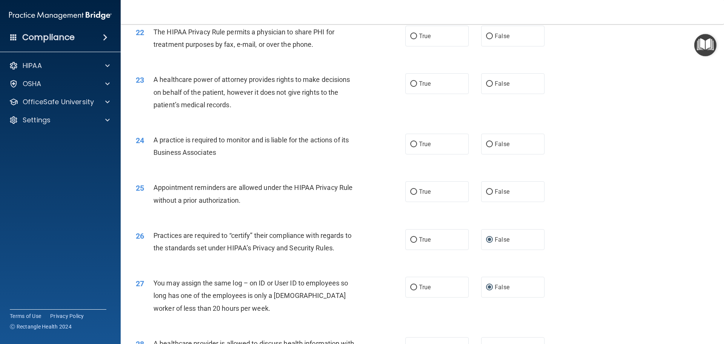
scroll to position [1186, 0]
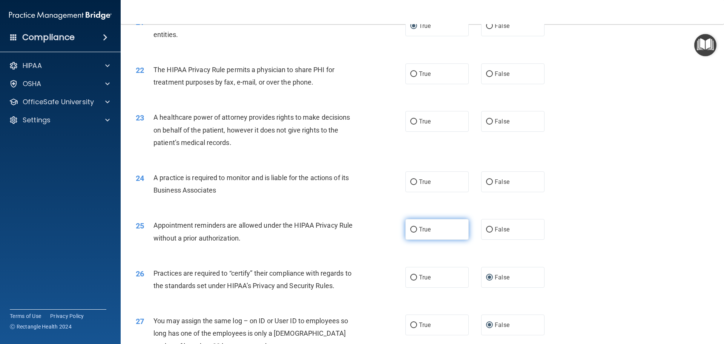
click at [411, 230] on input "True" at bounding box center [413, 230] width 7 height 6
radio input "true"
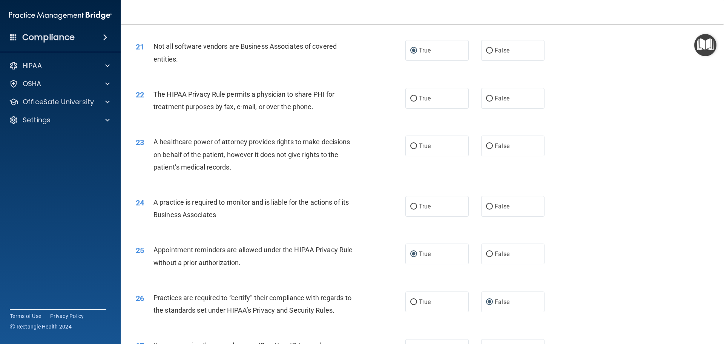
scroll to position [1148, 0]
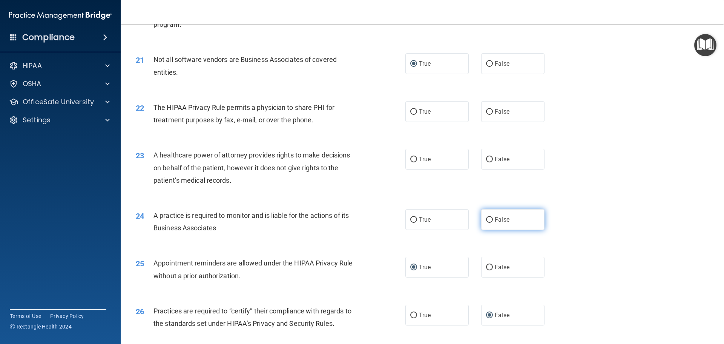
drag, startPoint x: 487, startPoint y: 219, endPoint x: 483, endPoint y: 219, distance: 4.1
click at [486, 219] on input "False" at bounding box center [489, 220] width 7 height 6
radio input "true"
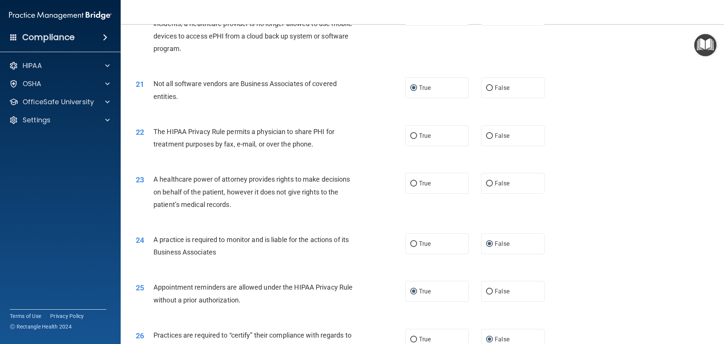
scroll to position [1110, 0]
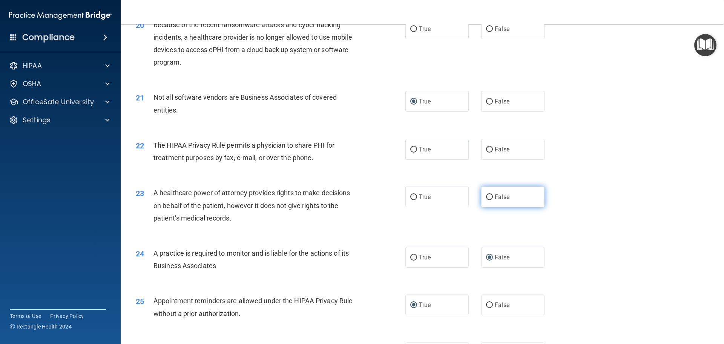
click at [488, 197] on input "False" at bounding box center [489, 197] width 7 height 6
radio input "true"
click at [411, 148] on input "True" at bounding box center [413, 150] width 7 height 6
radio input "true"
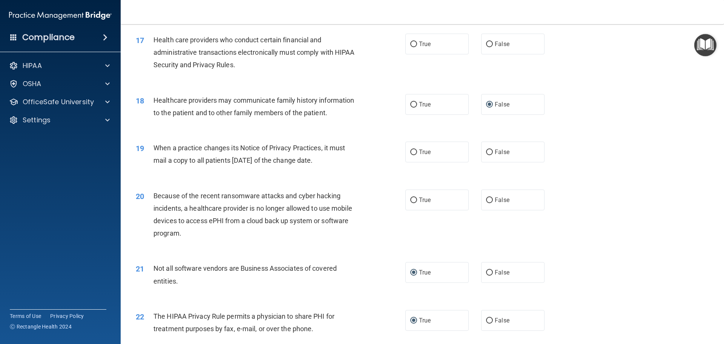
scroll to position [922, 0]
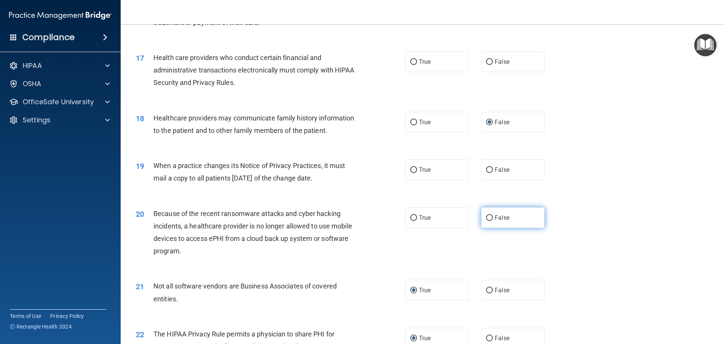
click at [486, 216] on input "False" at bounding box center [489, 218] width 7 height 6
radio input "true"
click at [486, 169] on input "False" at bounding box center [489, 170] width 7 height 6
radio input "true"
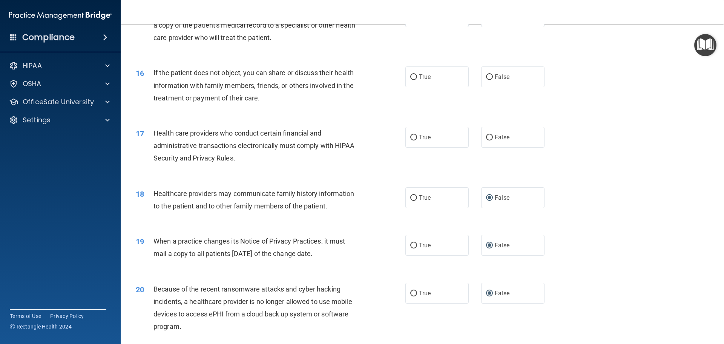
scroll to position [809, 0]
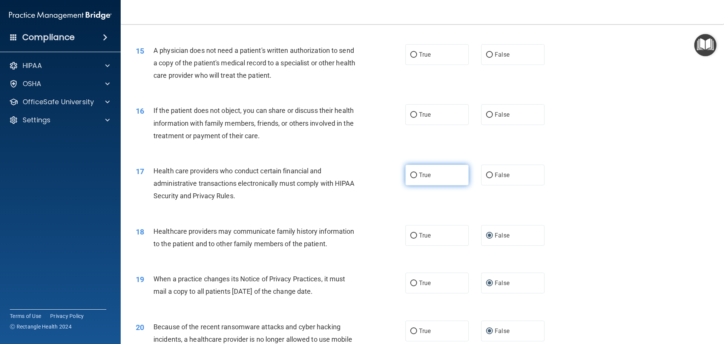
click at [411, 175] on input "True" at bounding box center [413, 175] width 7 height 6
radio input "true"
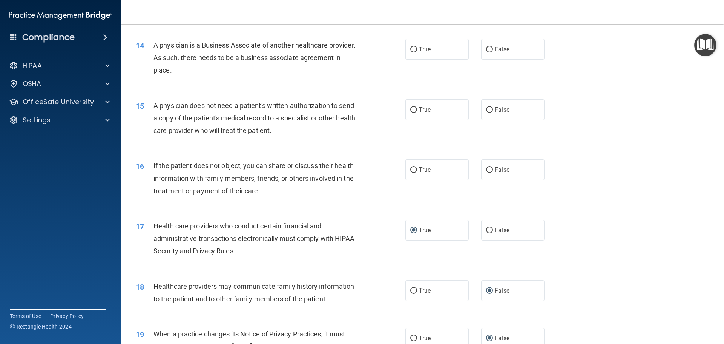
scroll to position [733, 0]
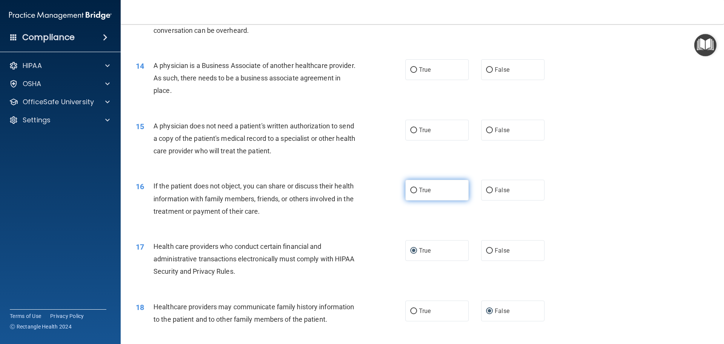
click at [412, 190] on input "True" at bounding box center [413, 190] width 7 height 6
radio input "true"
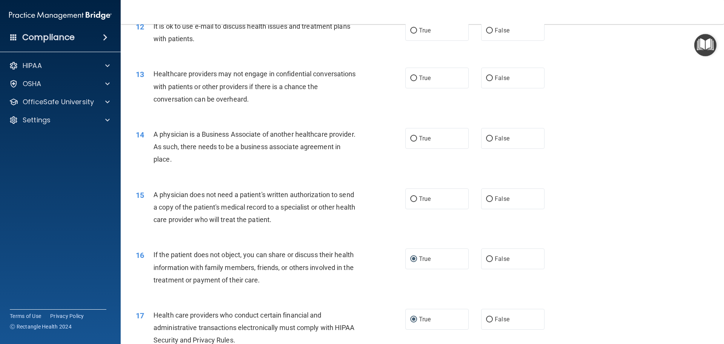
scroll to position [658, 0]
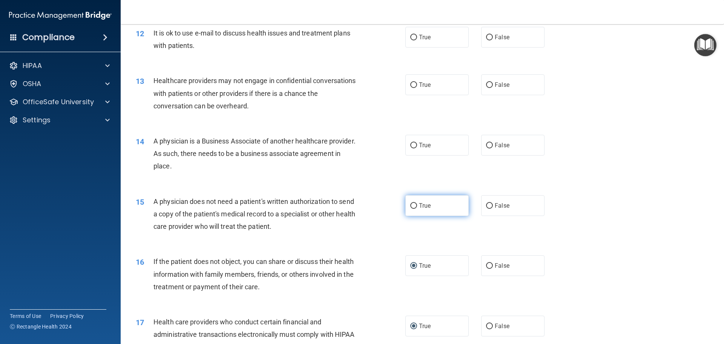
click at [411, 204] on input "True" at bounding box center [413, 206] width 7 height 6
radio input "true"
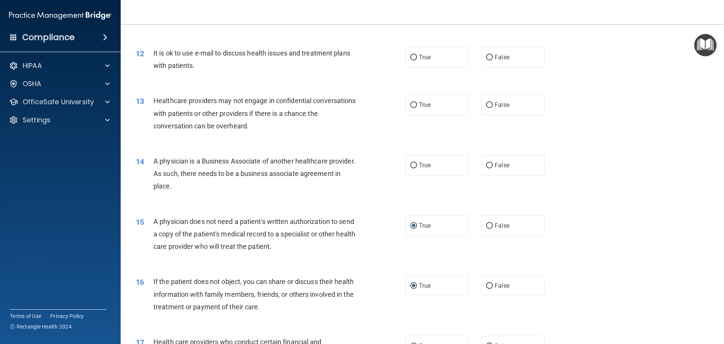
scroll to position [620, 0]
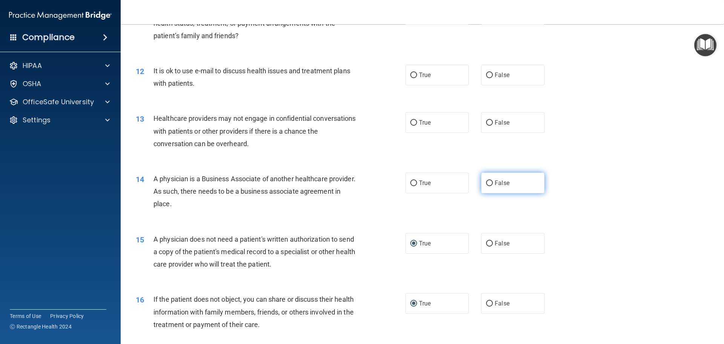
click at [488, 181] on input "False" at bounding box center [489, 183] width 7 height 6
radio input "true"
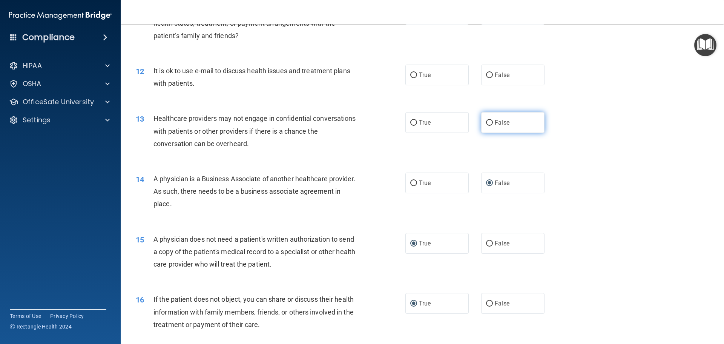
click at [487, 124] on input "False" at bounding box center [489, 123] width 7 height 6
radio input "true"
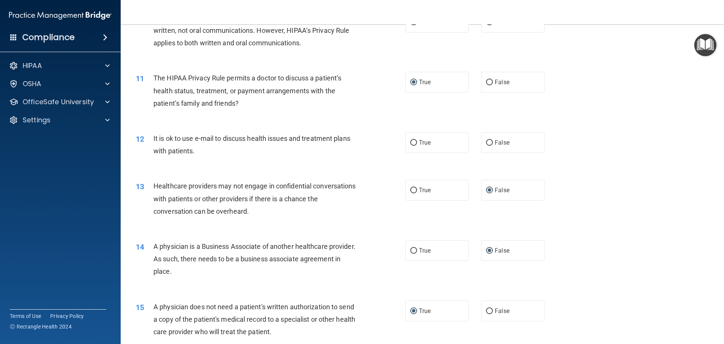
scroll to position [545, 0]
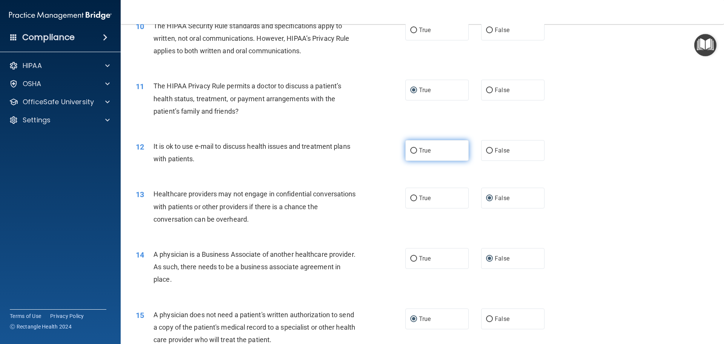
click at [412, 151] on input "True" at bounding box center [413, 151] width 7 height 6
radio input "true"
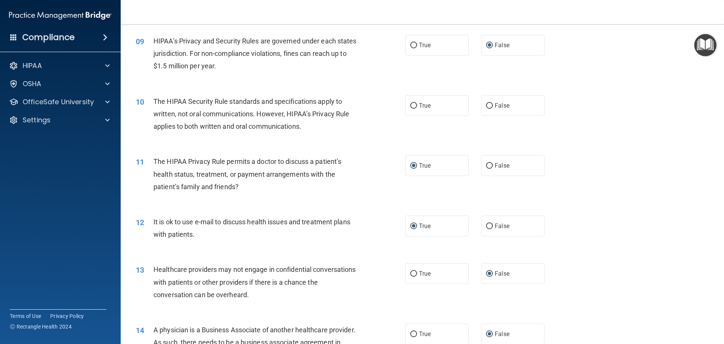
scroll to position [431, 0]
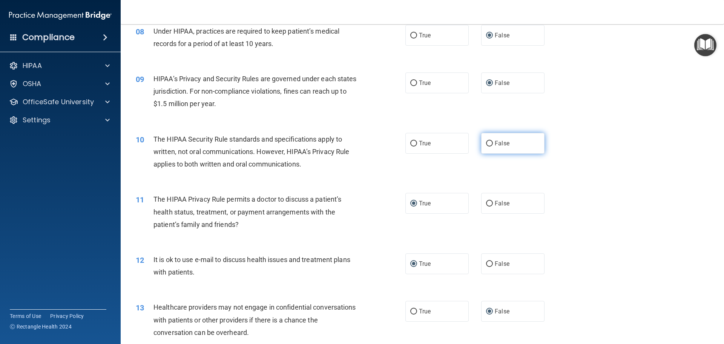
click at [487, 143] on input "False" at bounding box center [489, 144] width 7 height 6
radio input "true"
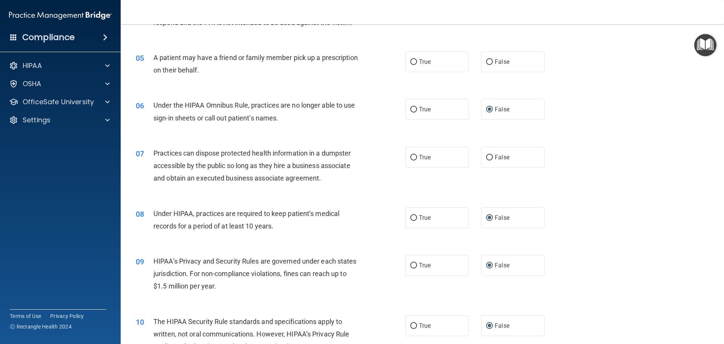
scroll to position [243, 0]
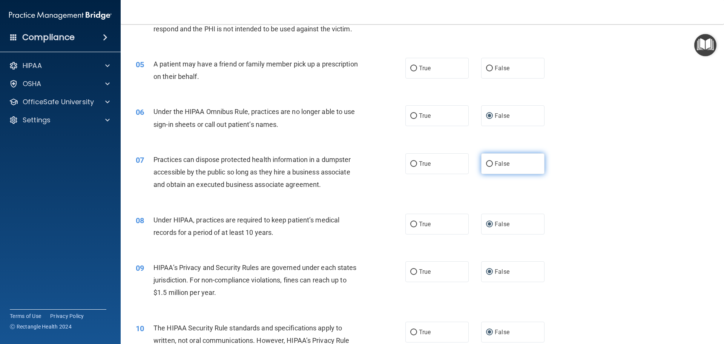
click at [487, 164] on input "False" at bounding box center [489, 164] width 7 height 6
radio input "true"
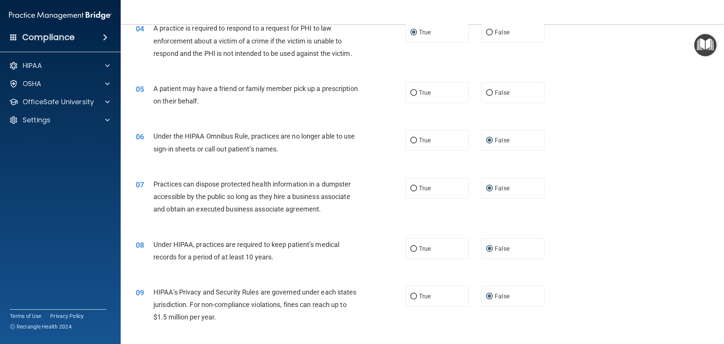
scroll to position [205, 0]
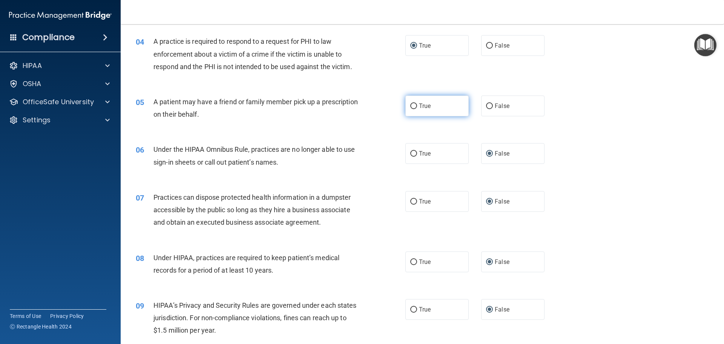
click at [410, 105] on input "True" at bounding box center [413, 106] width 7 height 6
radio input "true"
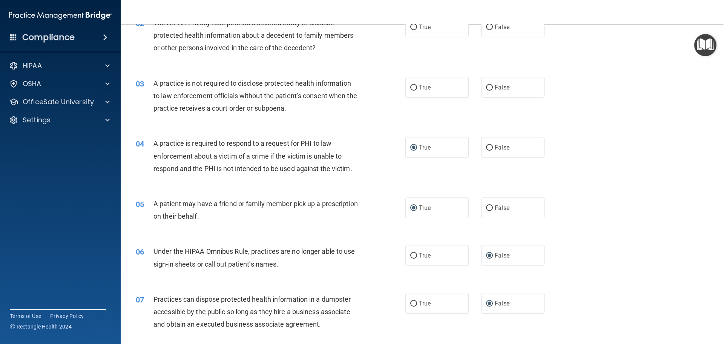
scroll to position [92, 0]
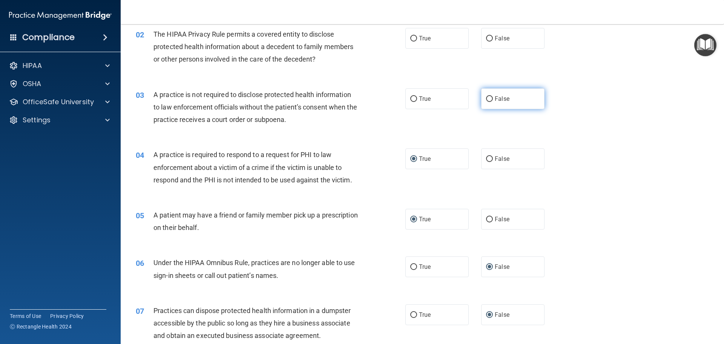
drag, startPoint x: 486, startPoint y: 98, endPoint x: 480, endPoint y: 100, distance: 6.0
click at [486, 98] on input "False" at bounding box center [489, 99] width 7 height 6
radio input "true"
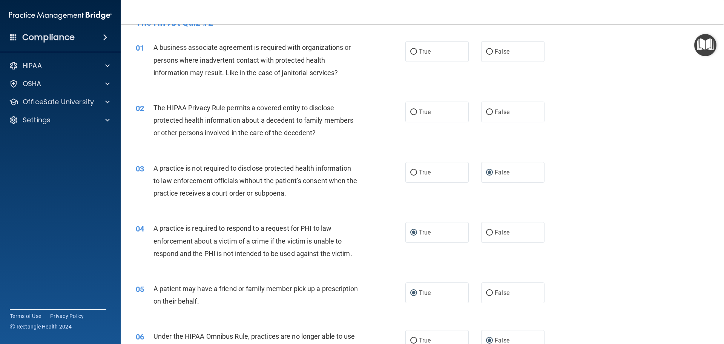
scroll to position [17, 0]
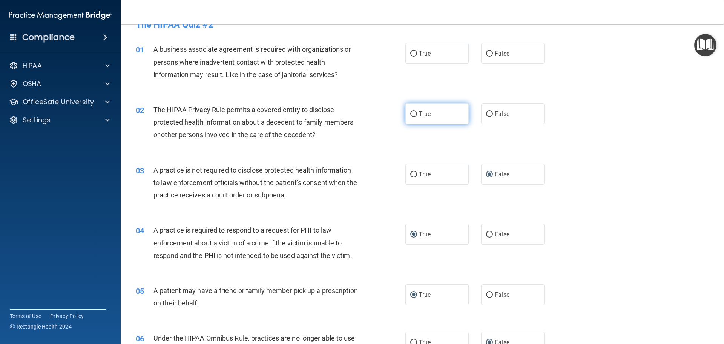
drag, startPoint x: 412, startPoint y: 114, endPoint x: 404, endPoint y: 111, distance: 8.2
click at [411, 114] on input "True" at bounding box center [413, 114] width 7 height 6
radio input "true"
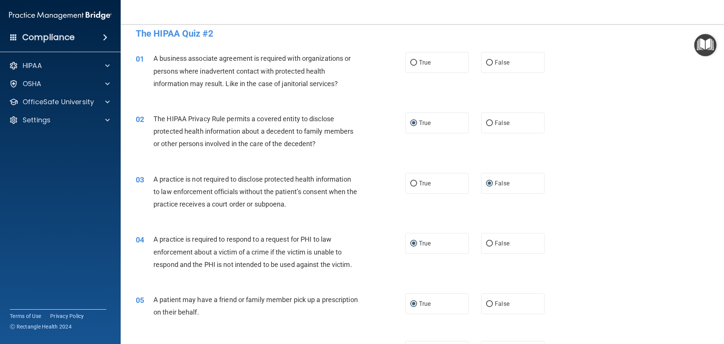
scroll to position [0, 0]
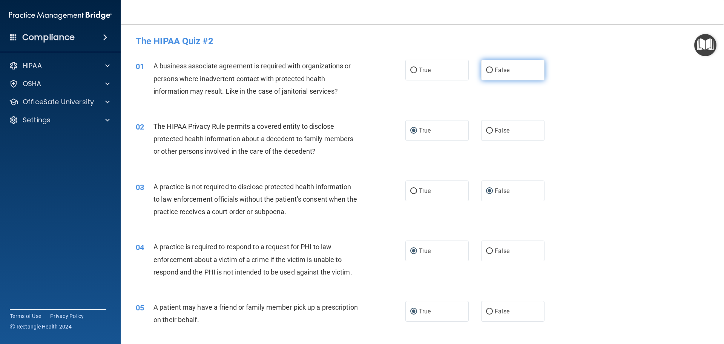
click at [488, 71] on input "False" at bounding box center [489, 71] width 7 height 6
radio input "true"
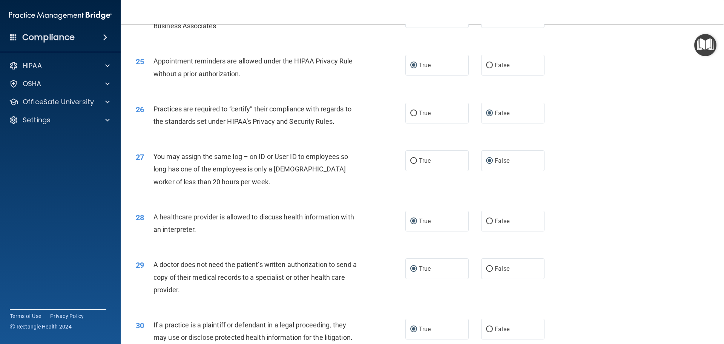
scroll to position [1412, 0]
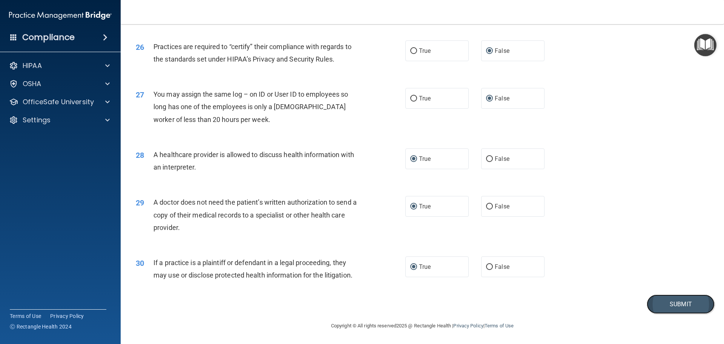
click at [676, 304] on button "Submit" at bounding box center [681, 303] width 68 height 19
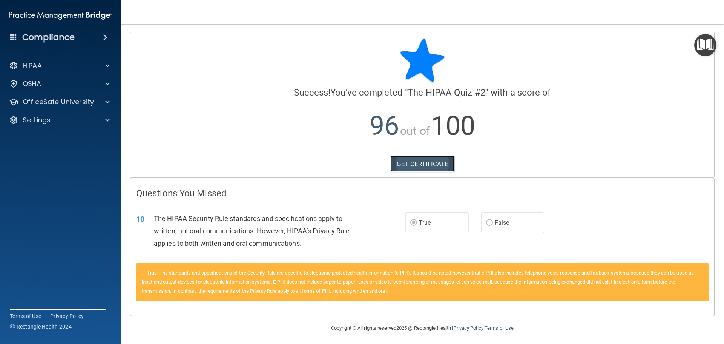
click at [403, 163] on link "GET CERTIFICATE" at bounding box center [422, 163] width 64 height 17
click at [32, 100] on p "OfficeSafe University" at bounding box center [58, 101] width 71 height 9
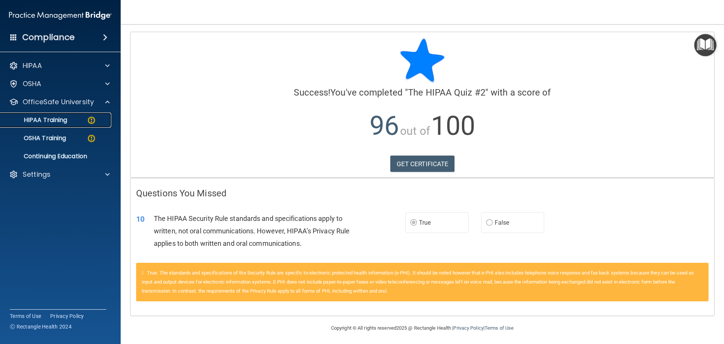
click at [92, 119] on img at bounding box center [91, 119] width 9 height 9
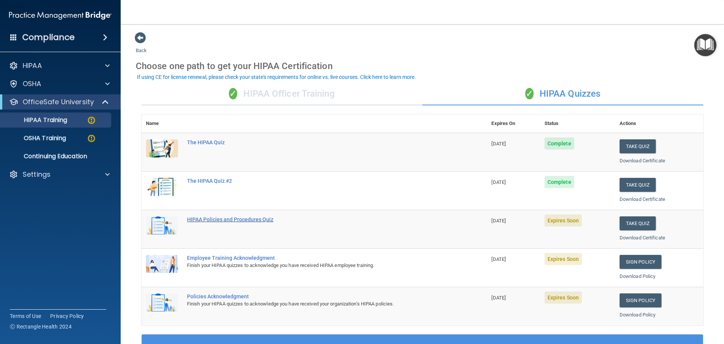
click at [203, 220] on div "HIPAA Policies and Procedures Quiz" at bounding box center [318, 219] width 262 height 6
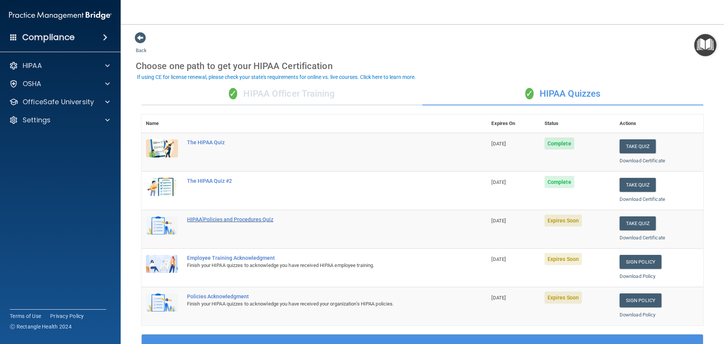
click at [203, 220] on div "HIPAA Policies and Procedures Quiz" at bounding box center [318, 219] width 262 height 6
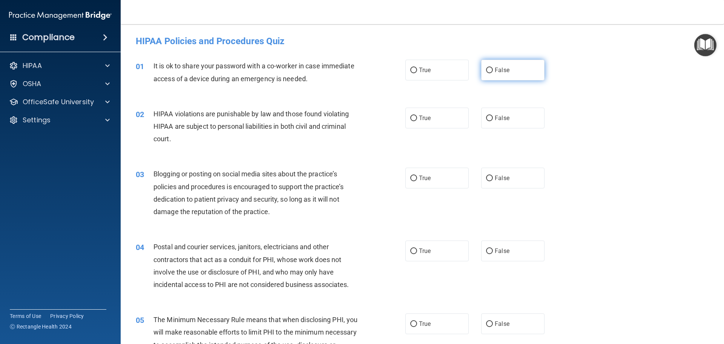
click at [487, 68] on input "False" at bounding box center [489, 71] width 7 height 6
radio input "true"
click at [411, 119] on input "True" at bounding box center [413, 118] width 7 height 6
radio input "true"
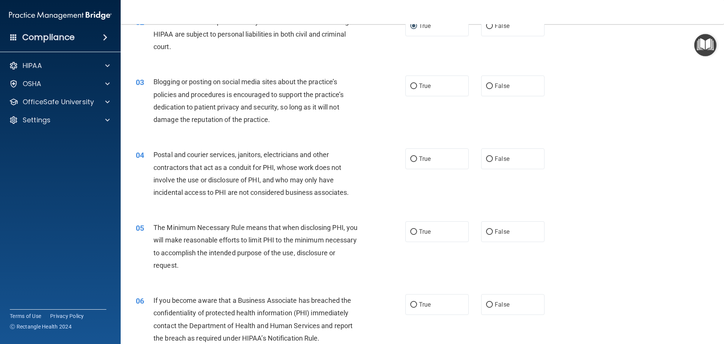
scroll to position [113, 0]
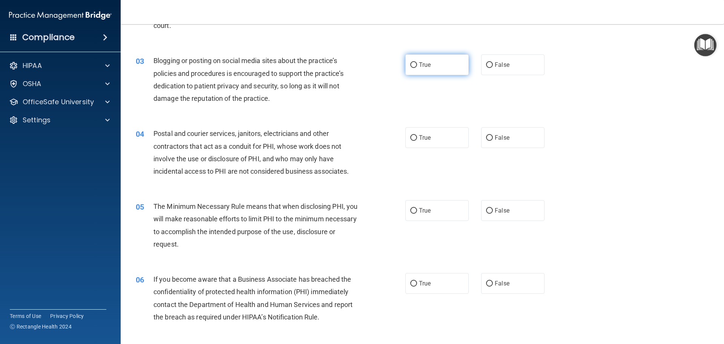
click at [411, 62] on input "True" at bounding box center [413, 65] width 7 height 6
radio input "true"
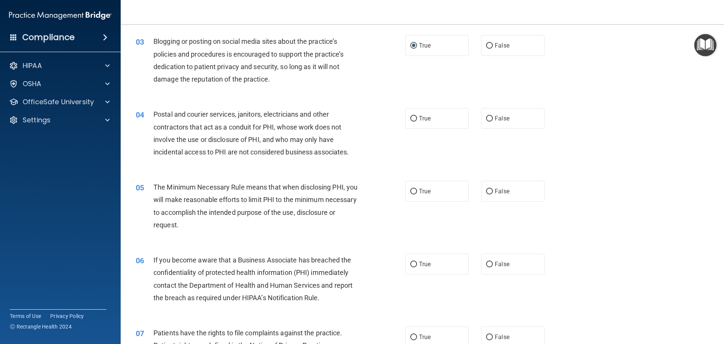
scroll to position [151, 0]
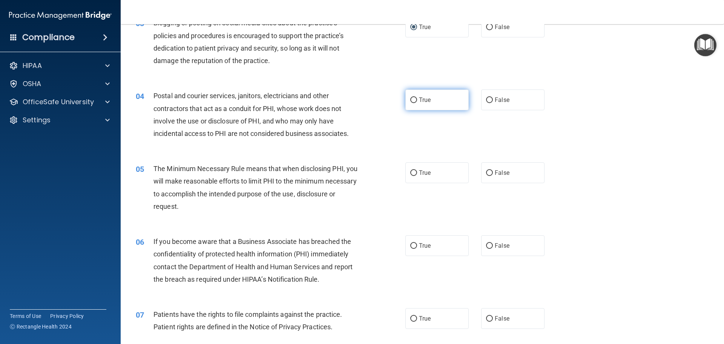
click at [412, 99] on input "True" at bounding box center [413, 100] width 7 height 6
radio input "true"
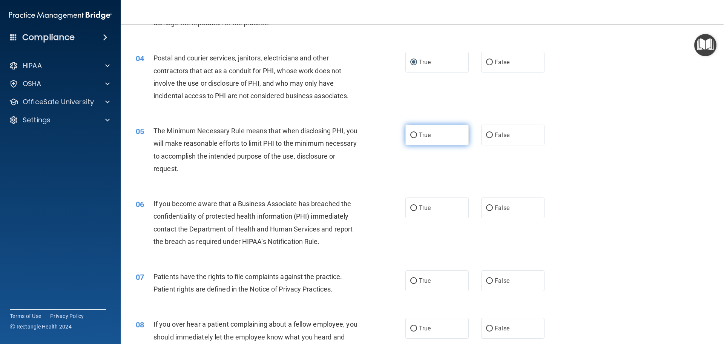
click at [411, 134] on input "True" at bounding box center [413, 135] width 7 height 6
radio input "true"
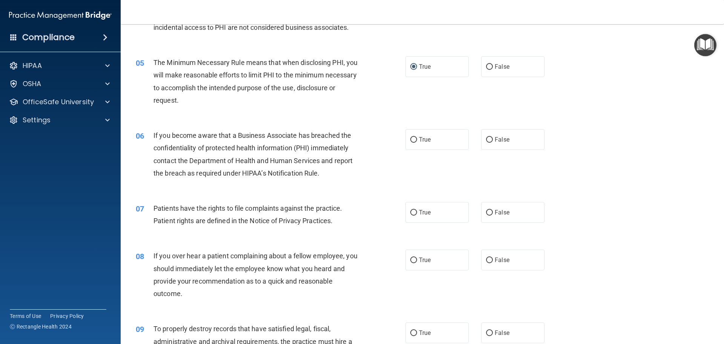
scroll to position [302, 0]
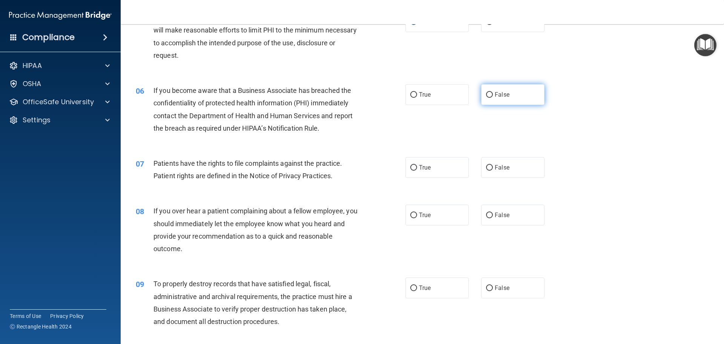
click at [487, 94] on input "False" at bounding box center [489, 95] width 7 height 6
radio input "true"
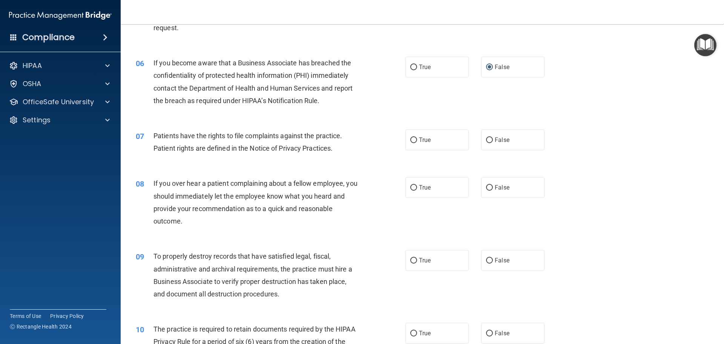
scroll to position [377, 0]
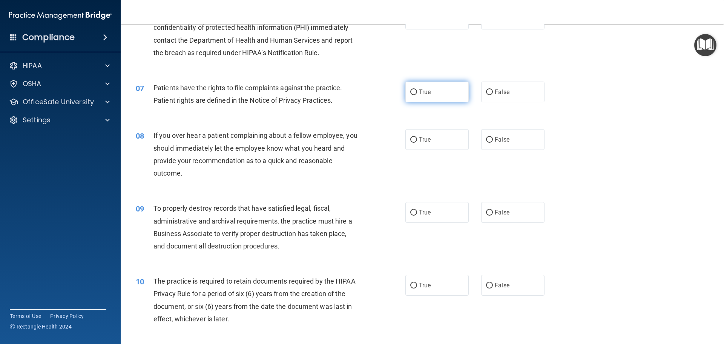
click at [411, 92] on input "True" at bounding box center [413, 92] width 7 height 6
radio input "true"
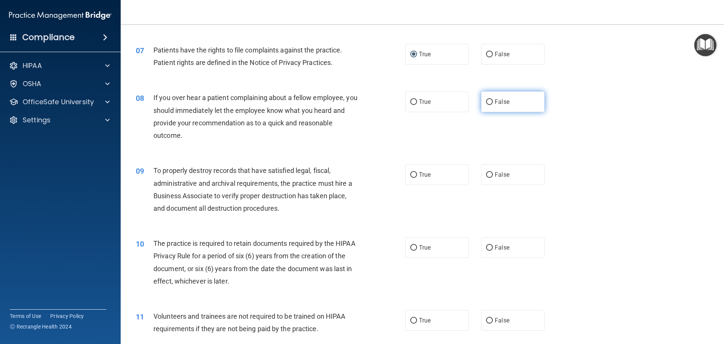
click at [487, 102] on input "False" at bounding box center [489, 102] width 7 height 6
radio input "true"
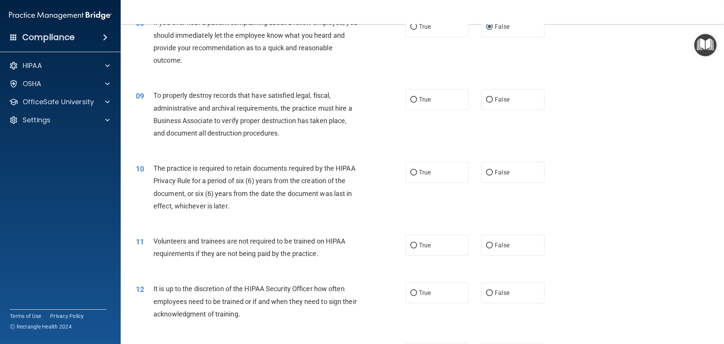
scroll to position [490, 0]
click at [410, 99] on input "True" at bounding box center [413, 100] width 7 height 6
radio input "true"
click at [486, 171] on input "False" at bounding box center [489, 172] width 7 height 6
radio input "true"
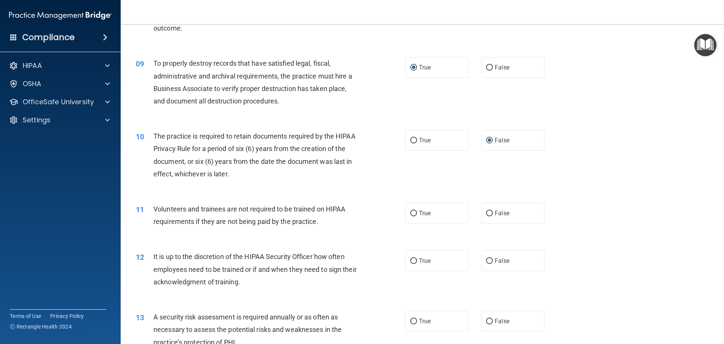
scroll to position [566, 0]
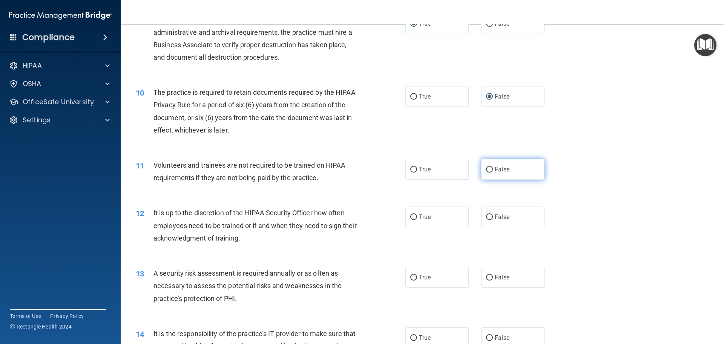
click at [486, 169] on input "False" at bounding box center [489, 170] width 7 height 6
radio input "true"
click at [486, 216] on input "False" at bounding box center [489, 217] width 7 height 6
radio input "true"
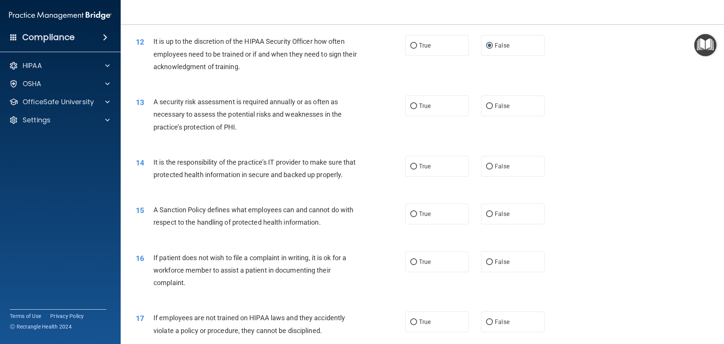
scroll to position [754, 0]
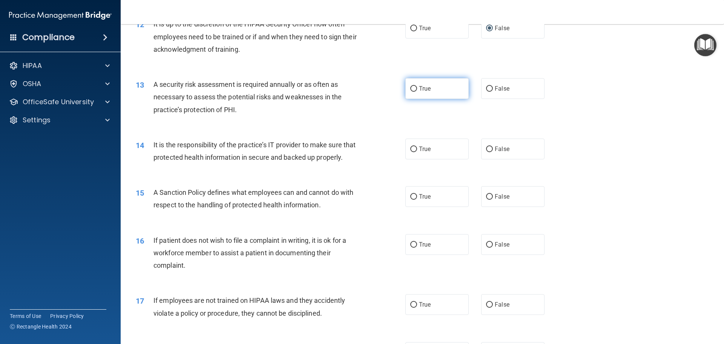
click at [410, 89] on input "True" at bounding box center [413, 89] width 7 height 6
radio input "true"
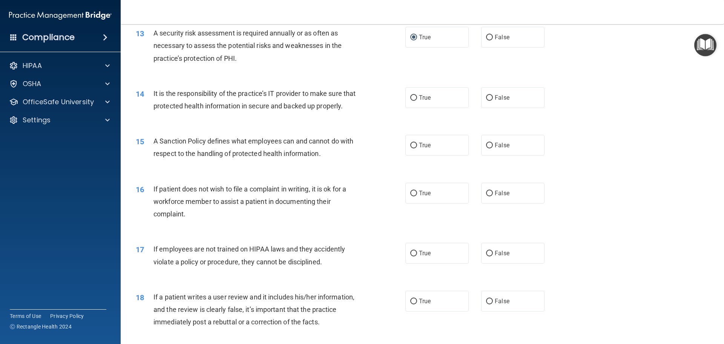
scroll to position [830, 0]
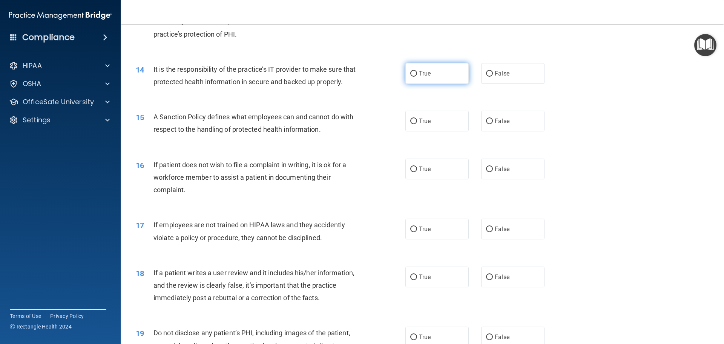
click at [410, 74] on input "True" at bounding box center [413, 74] width 7 height 6
radio input "true"
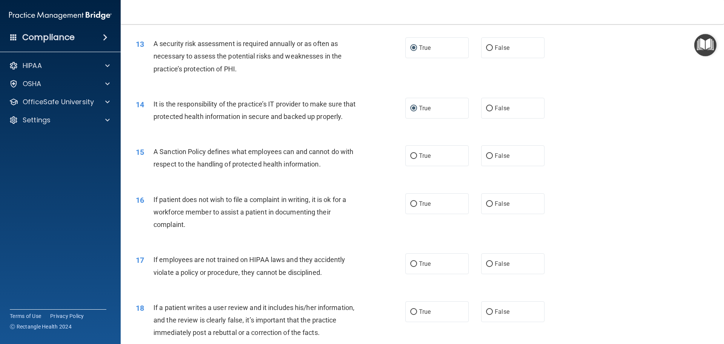
scroll to position [795, 0]
click at [488, 206] on input "False" at bounding box center [489, 204] width 7 height 6
radio input "true"
click at [487, 158] on input "False" at bounding box center [489, 156] width 7 height 6
radio input "true"
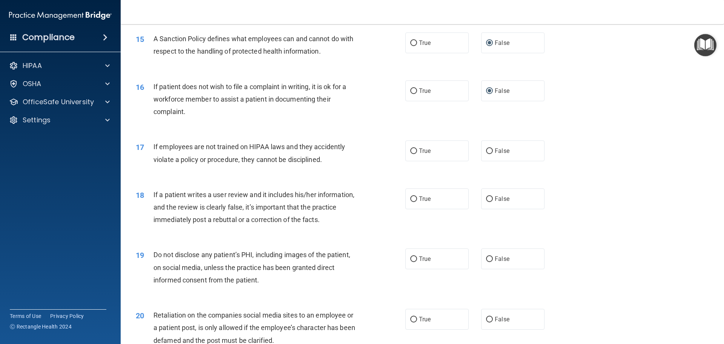
scroll to position [908, 0]
click at [488, 153] on input "False" at bounding box center [489, 150] width 7 height 6
radio input "true"
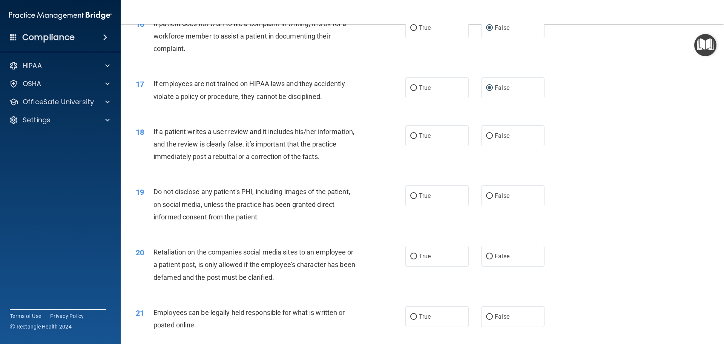
scroll to position [984, 0]
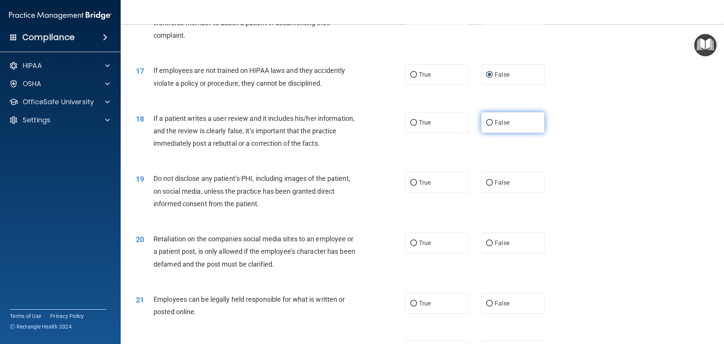
click at [486, 126] on input "False" at bounding box center [489, 123] width 7 height 6
radio input "true"
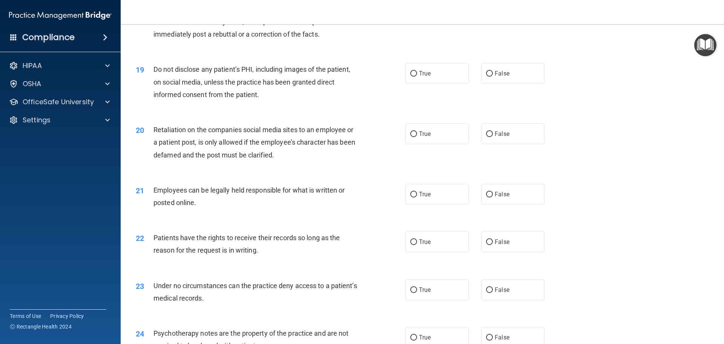
scroll to position [1097, 0]
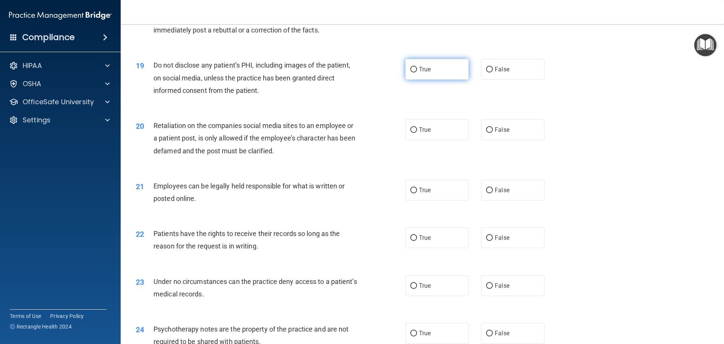
click at [413, 72] on input "True" at bounding box center [413, 70] width 7 height 6
radio input "true"
click at [413, 133] on input "True" at bounding box center [413, 130] width 7 height 6
radio input "true"
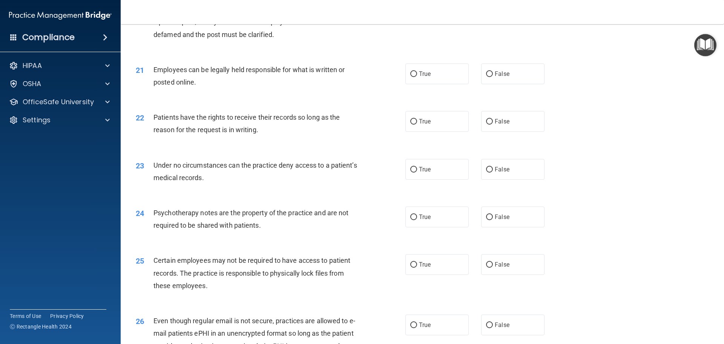
scroll to position [1210, 0]
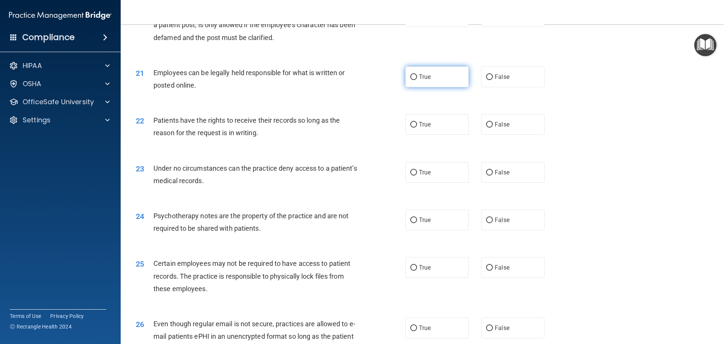
click at [411, 80] on input "True" at bounding box center [413, 77] width 7 height 6
radio input "true"
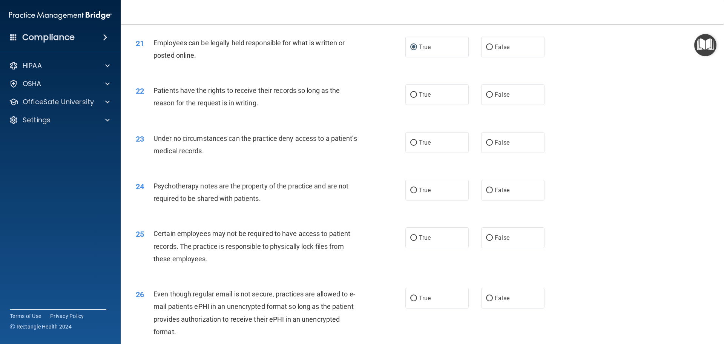
scroll to position [1286, 0]
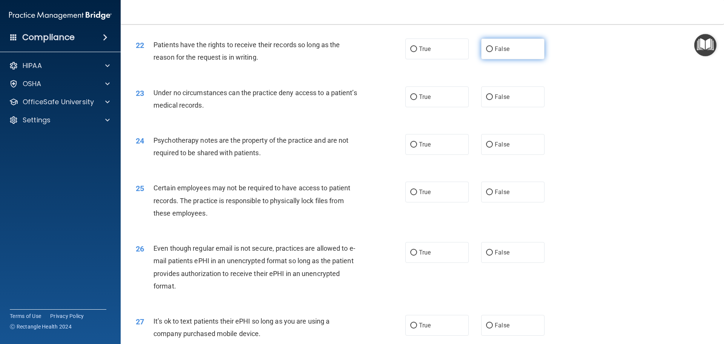
click at [486, 52] on input "False" at bounding box center [489, 49] width 7 height 6
radio input "true"
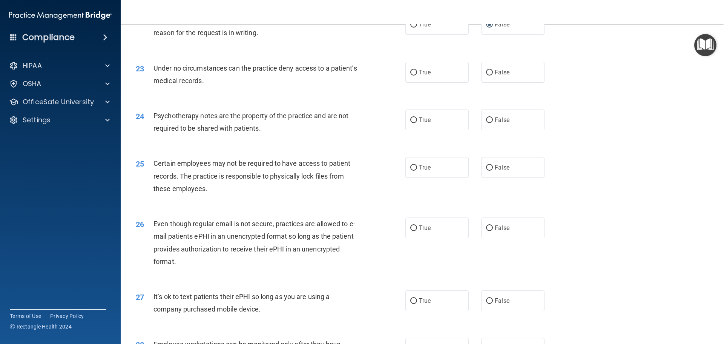
scroll to position [1323, 0]
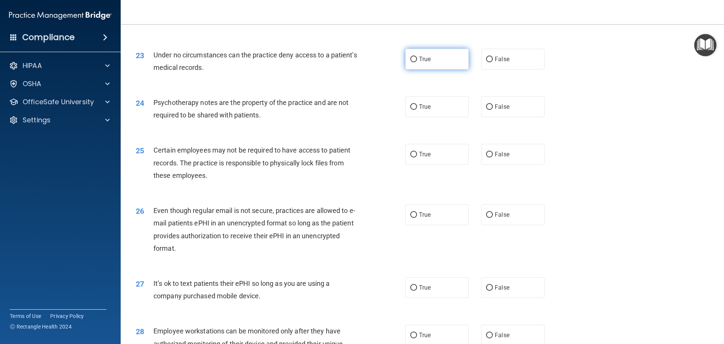
click at [410, 62] on input "True" at bounding box center [413, 60] width 7 height 6
radio input "true"
click at [486, 110] on input "False" at bounding box center [489, 107] width 7 height 6
radio input "true"
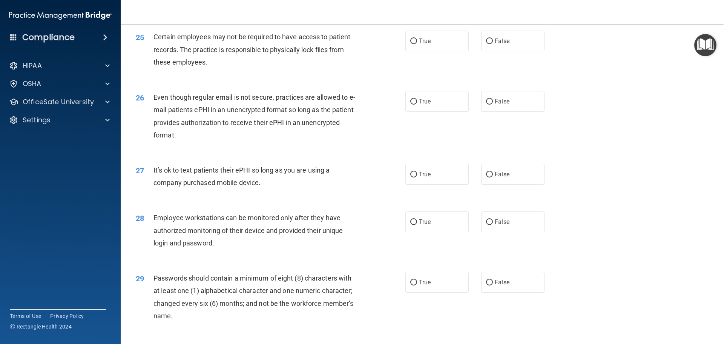
drag, startPoint x: 413, startPoint y: 54, endPoint x: 355, endPoint y: 72, distance: 60.5
click at [412, 44] on input "True" at bounding box center [413, 41] width 7 height 6
radio input "true"
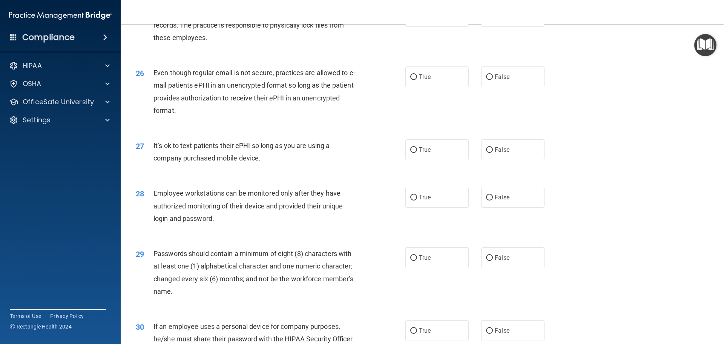
scroll to position [1474, 0]
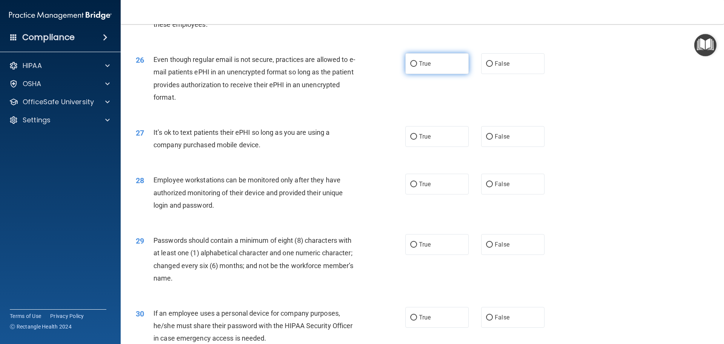
click at [411, 67] on input "True" at bounding box center [413, 64] width 7 height 6
radio input "true"
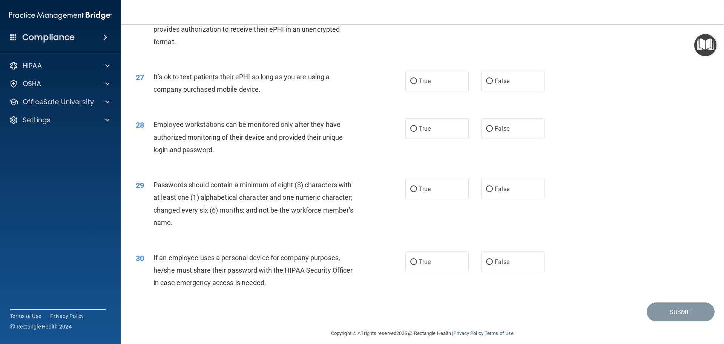
scroll to position [1550, 0]
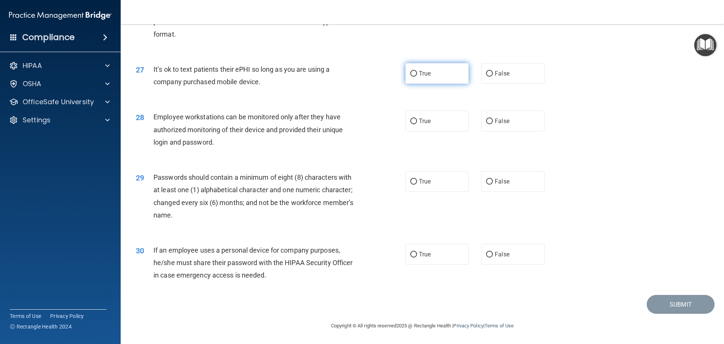
click at [413, 74] on input "True" at bounding box center [413, 74] width 7 height 6
radio input "true"
click at [486, 121] on input "False" at bounding box center [489, 121] width 7 height 6
radio input "true"
click at [411, 180] on input "True" at bounding box center [413, 182] width 7 height 6
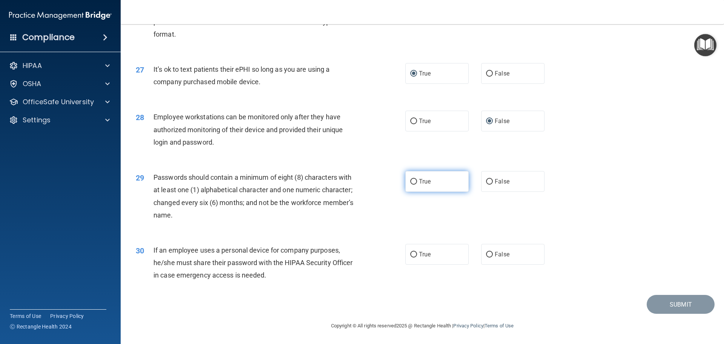
radio input "true"
click at [486, 254] on input "False" at bounding box center [489, 255] width 7 height 6
radio input "true"
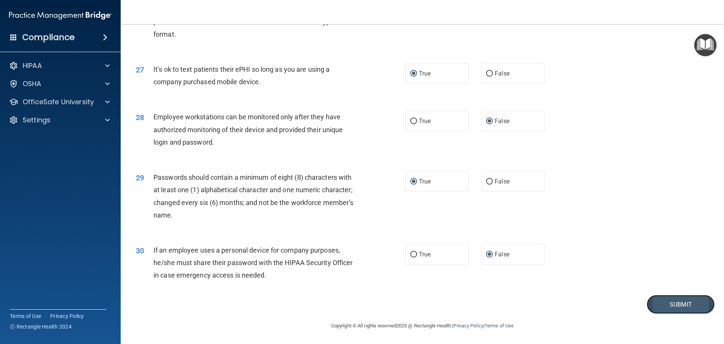
click at [664, 303] on button "Submit" at bounding box center [681, 304] width 68 height 19
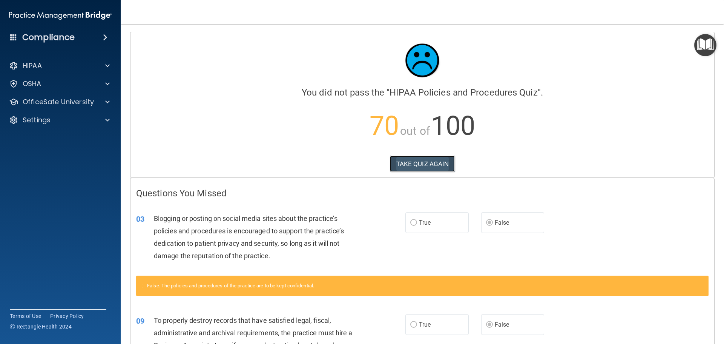
click at [420, 163] on button "TAKE QUIZ AGAIN" at bounding box center [422, 163] width 65 height 17
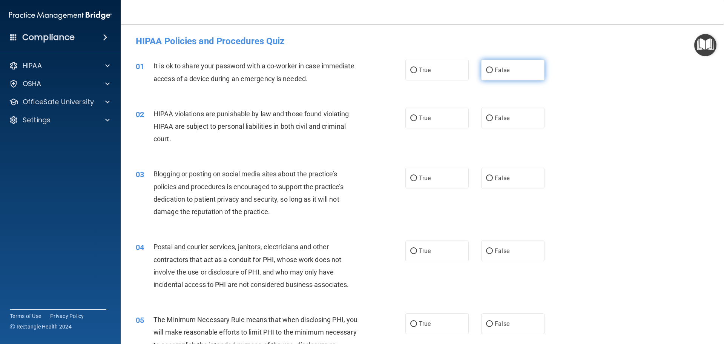
click at [486, 70] on input "False" at bounding box center [489, 71] width 7 height 6
radio input "true"
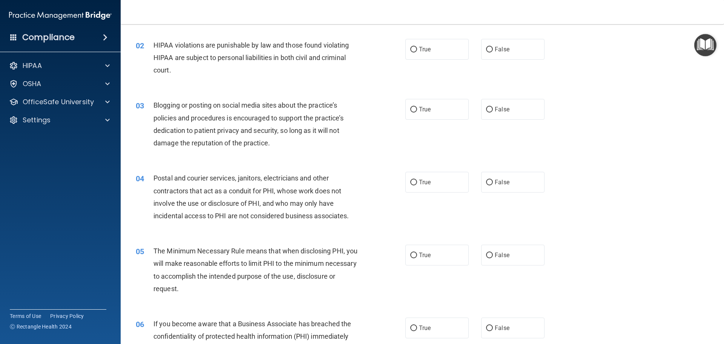
scroll to position [75, 0]
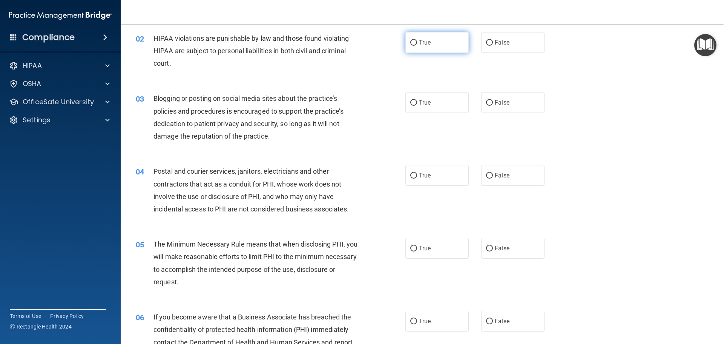
click at [412, 43] on input "True" at bounding box center [413, 43] width 7 height 6
radio input "true"
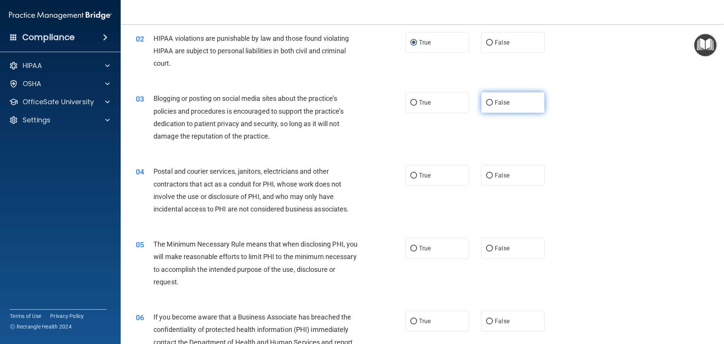
click at [488, 98] on label "False" at bounding box center [512, 102] width 63 height 21
click at [488, 100] on input "False" at bounding box center [489, 103] width 7 height 6
radio input "true"
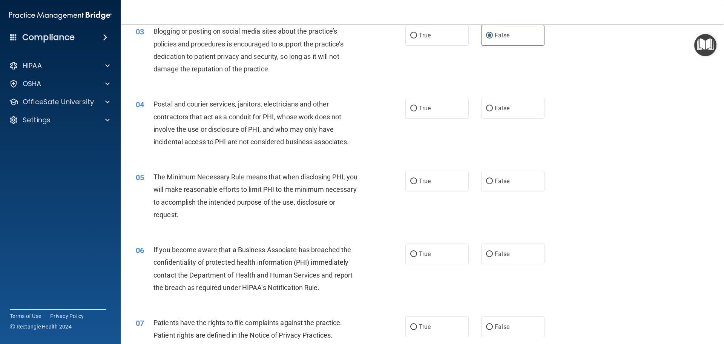
scroll to position [151, 0]
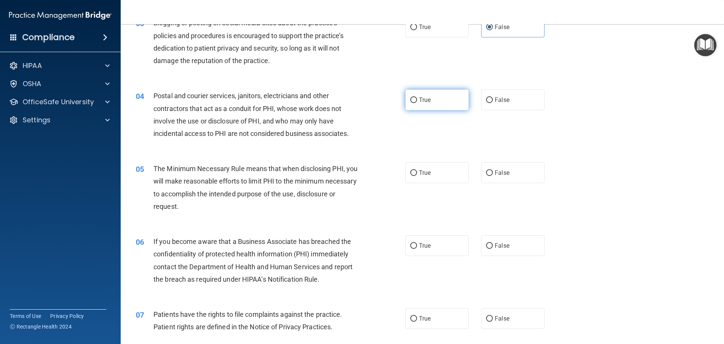
click at [411, 100] on input "True" at bounding box center [413, 100] width 7 height 6
radio input "true"
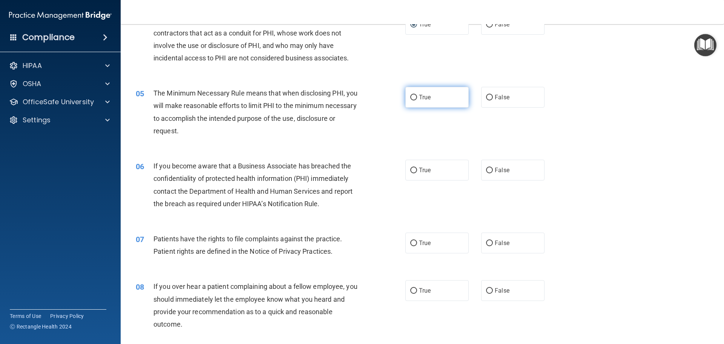
click at [413, 95] on input "True" at bounding box center [413, 98] width 7 height 6
radio input "true"
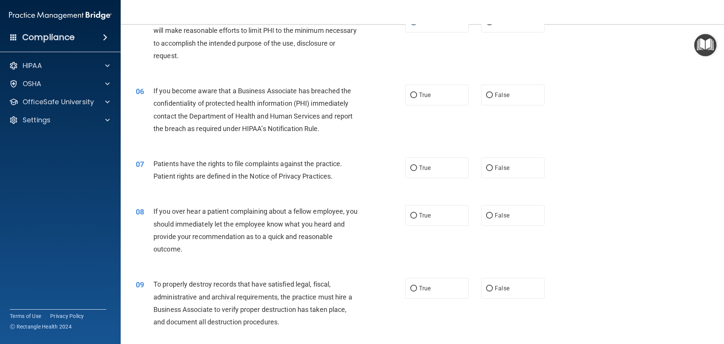
scroll to position [302, 0]
click at [488, 94] on input "False" at bounding box center [489, 95] width 7 height 6
radio input "true"
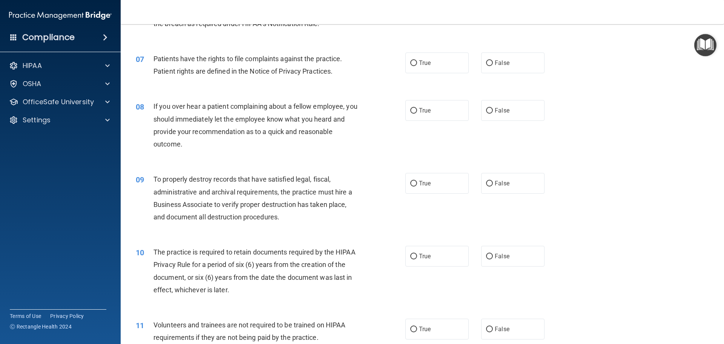
scroll to position [415, 0]
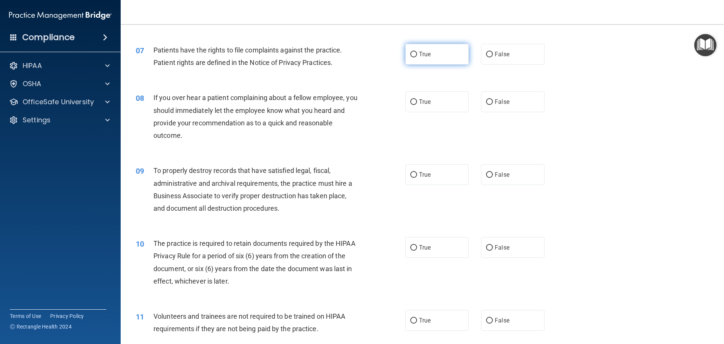
click at [413, 55] on input "True" at bounding box center [413, 55] width 7 height 6
radio input "true"
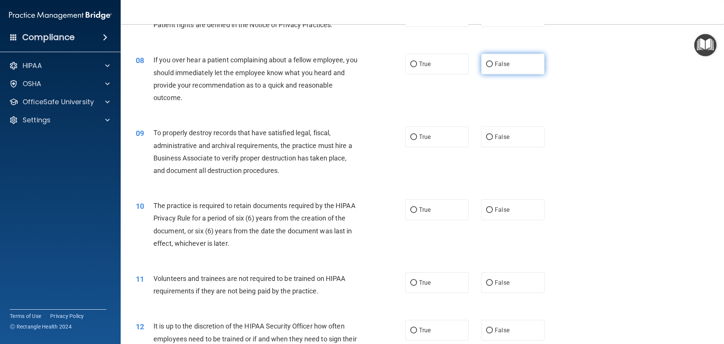
click at [488, 63] on input "False" at bounding box center [489, 64] width 7 height 6
radio input "true"
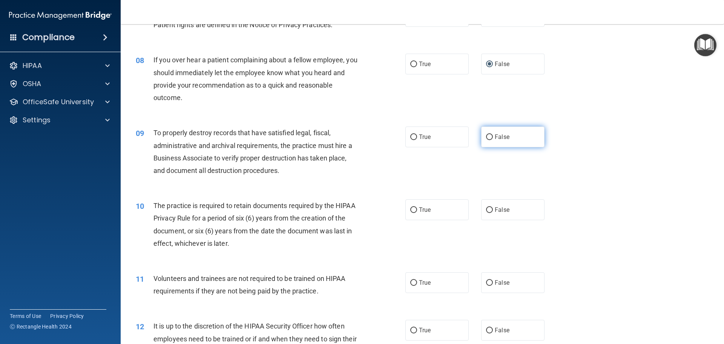
click at [487, 136] on input "False" at bounding box center [489, 137] width 7 height 6
radio input "true"
click at [413, 210] on input "True" at bounding box center [413, 210] width 7 height 6
radio input "true"
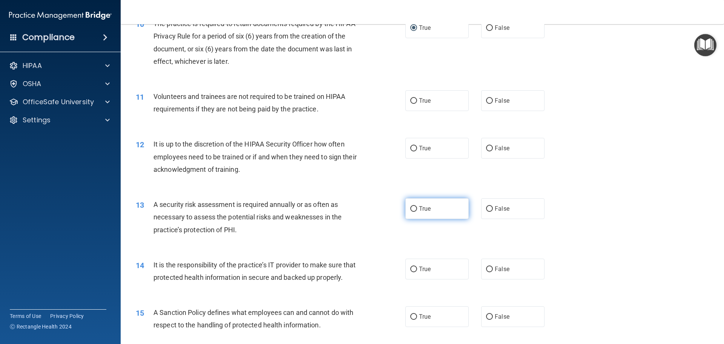
scroll to position [641, 0]
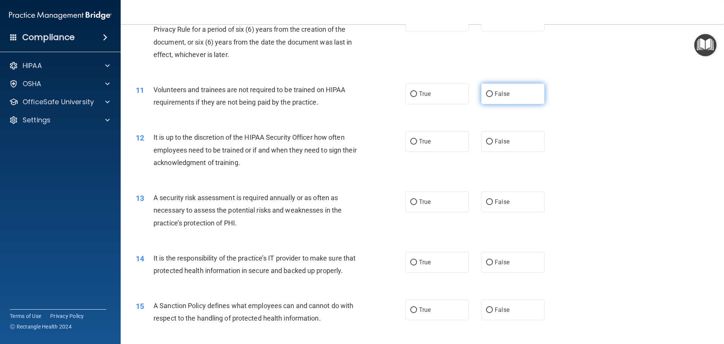
click at [486, 93] on input "False" at bounding box center [489, 94] width 7 height 6
radio input "true"
click at [486, 141] on input "False" at bounding box center [489, 142] width 7 height 6
radio input "true"
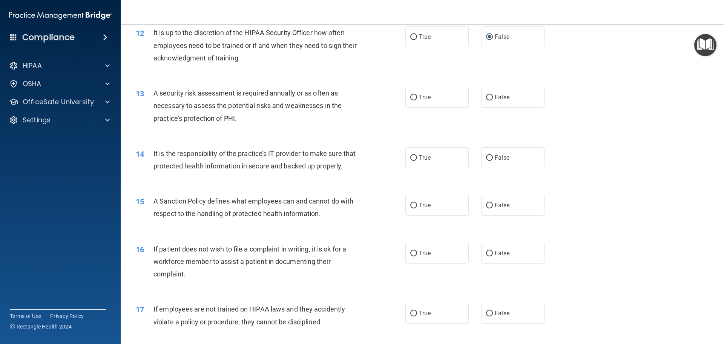
scroll to position [754, 0]
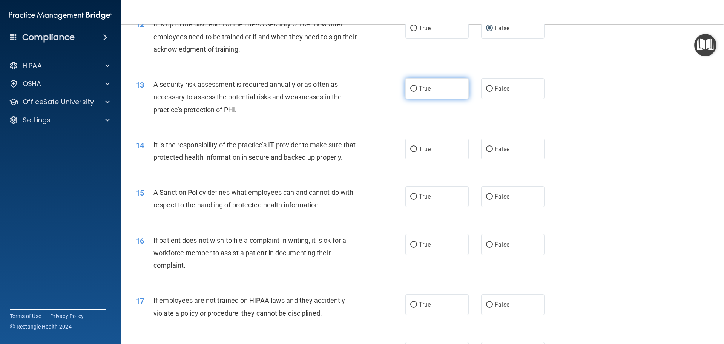
click at [412, 89] on input "True" at bounding box center [413, 89] width 7 height 6
radio input "true"
click at [486, 148] on input "False" at bounding box center [489, 149] width 7 height 6
radio input "true"
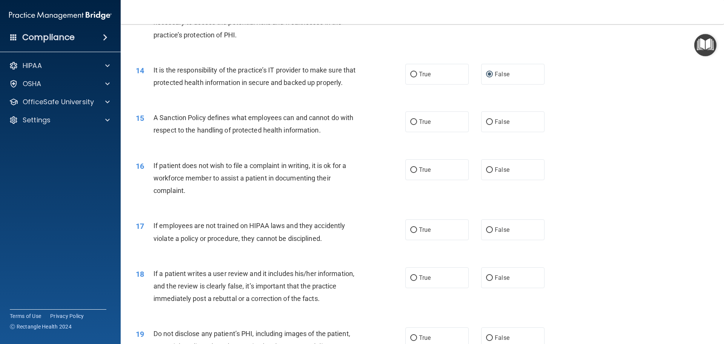
scroll to position [830, 0]
click at [412, 124] on input "True" at bounding box center [413, 121] width 7 height 6
radio input "true"
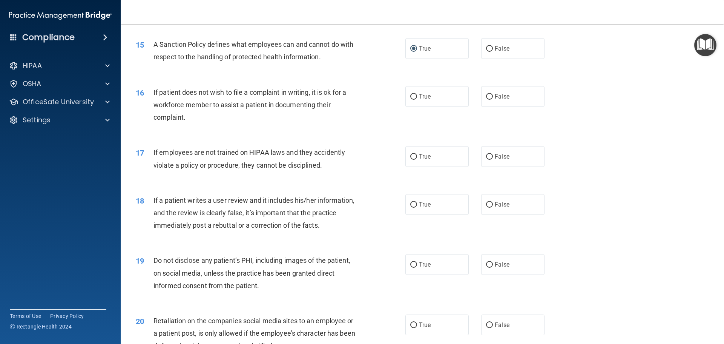
scroll to position [943, 0]
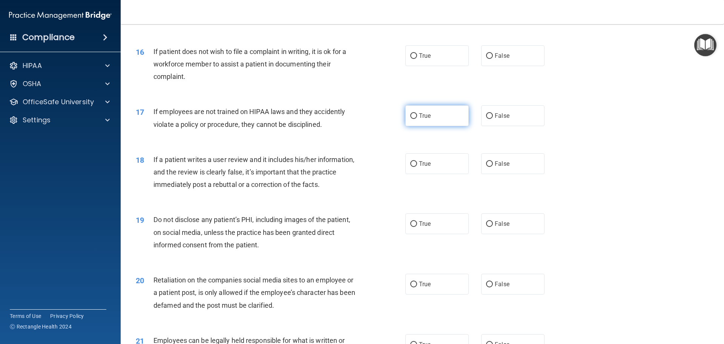
click at [413, 119] on input "True" at bounding box center [413, 116] width 7 height 6
radio input "true"
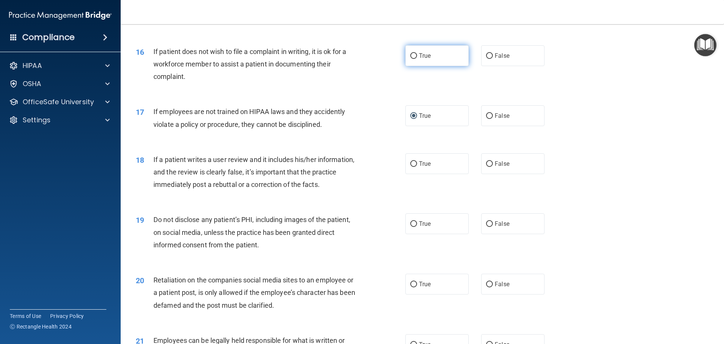
click at [412, 59] on input "True" at bounding box center [413, 56] width 7 height 6
radio input "true"
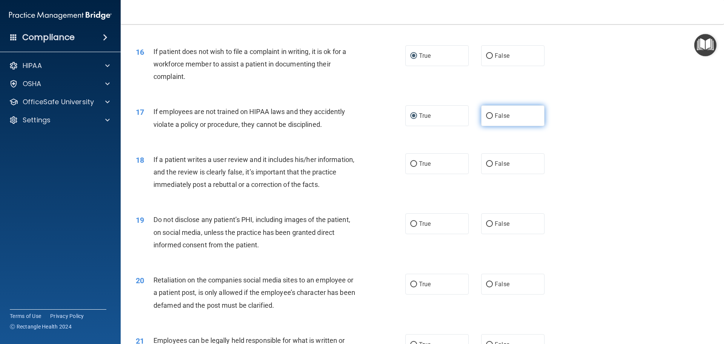
click at [486, 119] on input "False" at bounding box center [489, 116] width 7 height 6
radio input "true"
radio input "false"
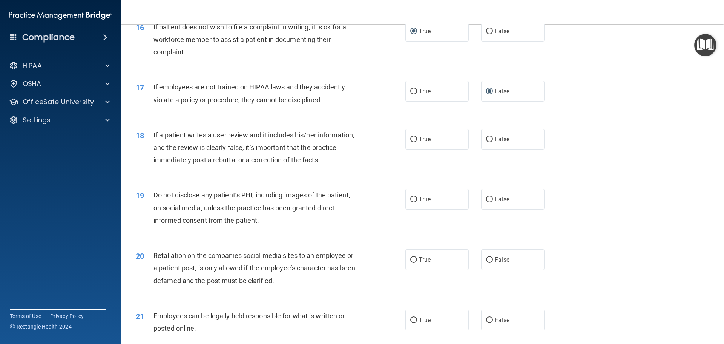
scroll to position [980, 0]
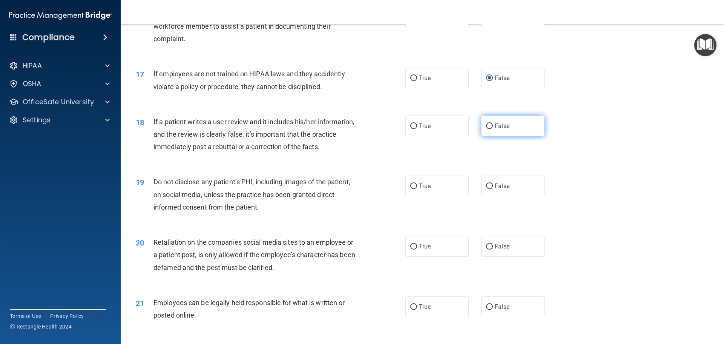
click at [486, 129] on input "False" at bounding box center [489, 126] width 7 height 6
radio input "true"
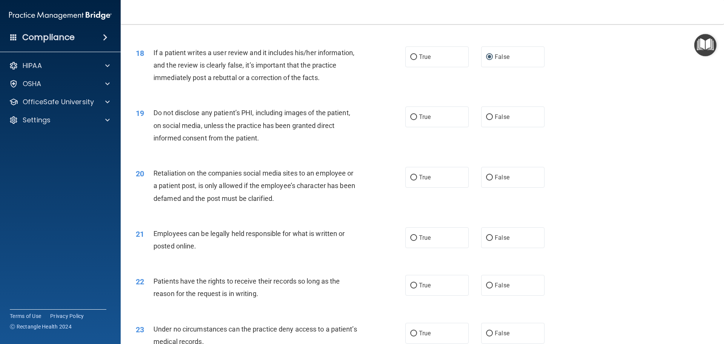
scroll to position [1056, 0]
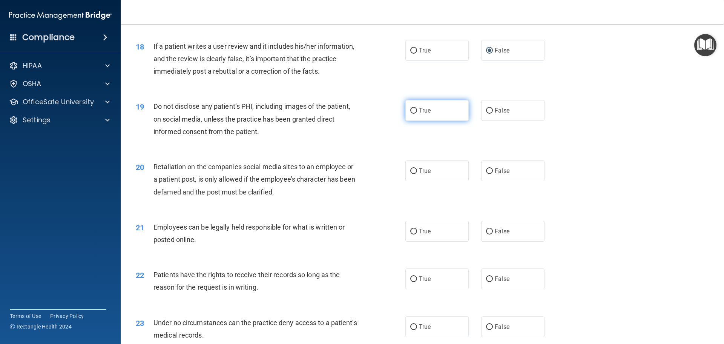
click at [411, 114] on input "True" at bounding box center [413, 111] width 7 height 6
radio input "true"
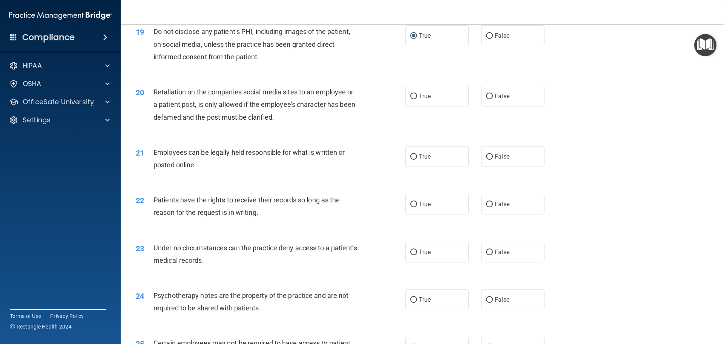
scroll to position [1131, 0]
click at [488, 98] on input "False" at bounding box center [489, 96] width 7 height 6
radio input "true"
click at [486, 254] on input "False" at bounding box center [489, 252] width 7 height 6
radio input "true"
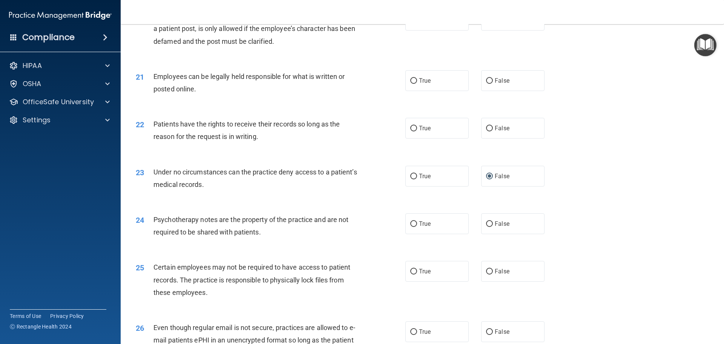
scroll to position [1207, 0]
click at [486, 226] on input "False" at bounding box center [489, 224] width 7 height 6
radio input "true"
click at [412, 83] on input "True" at bounding box center [413, 81] width 7 height 6
radio input "true"
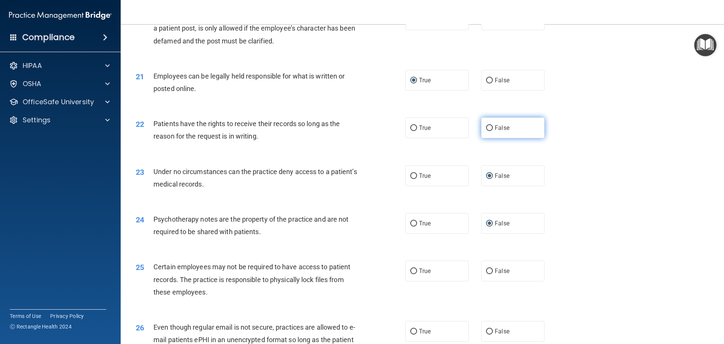
click at [487, 131] on input "False" at bounding box center [489, 128] width 7 height 6
radio input "true"
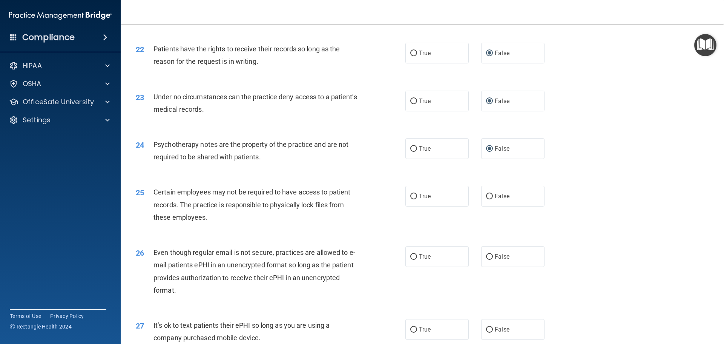
scroll to position [1282, 0]
click at [413, 198] on input "True" at bounding box center [413, 196] width 7 height 6
radio input "true"
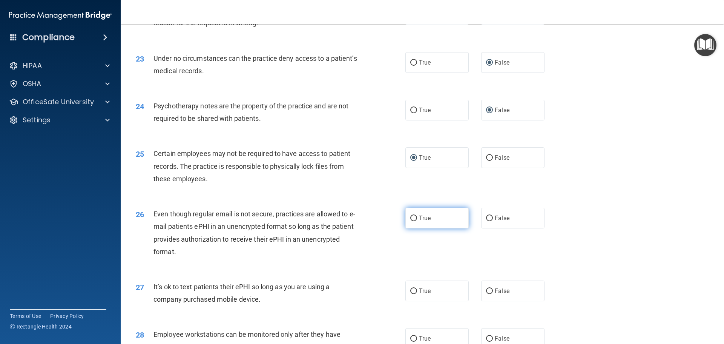
click at [411, 221] on input "True" at bounding box center [413, 218] width 7 height 6
radio input "true"
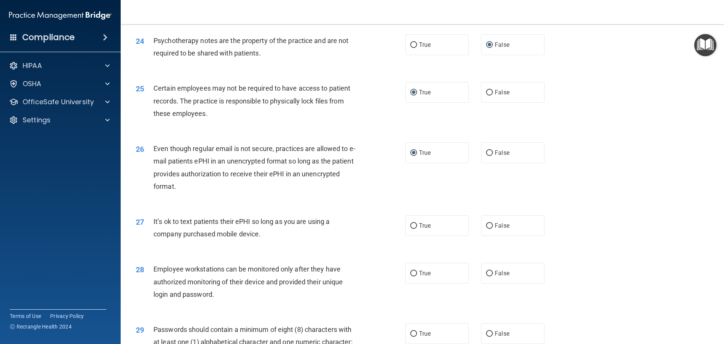
scroll to position [1395, 0]
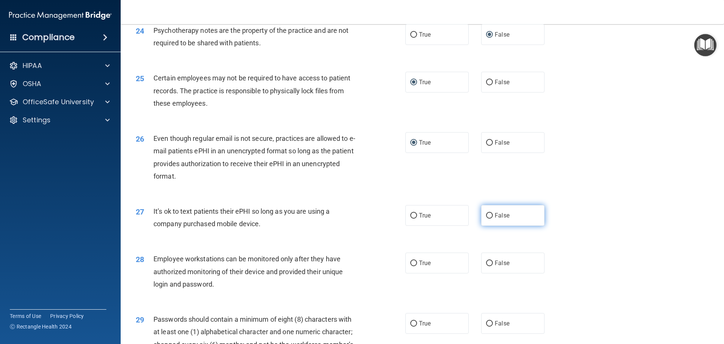
click at [487, 218] on input "False" at bounding box center [489, 216] width 7 height 6
radio input "true"
click at [486, 266] on input "False" at bounding box center [489, 263] width 7 height 6
radio input "true"
click at [413, 326] on input "True" at bounding box center [413, 324] width 7 height 6
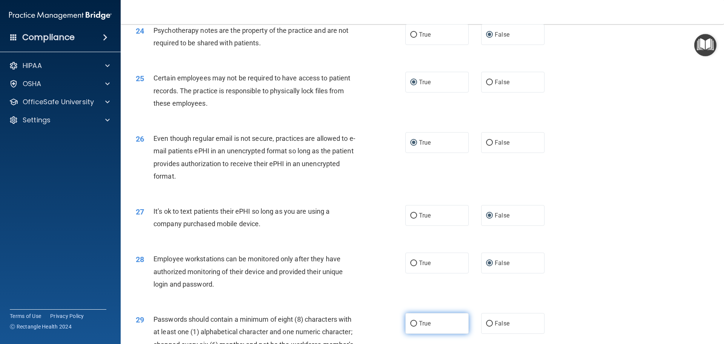
radio input "true"
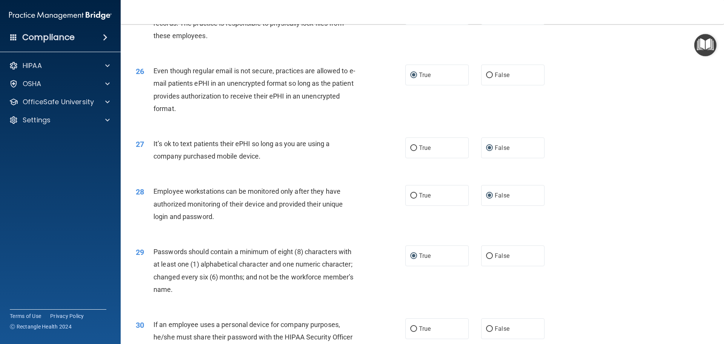
scroll to position [1471, 0]
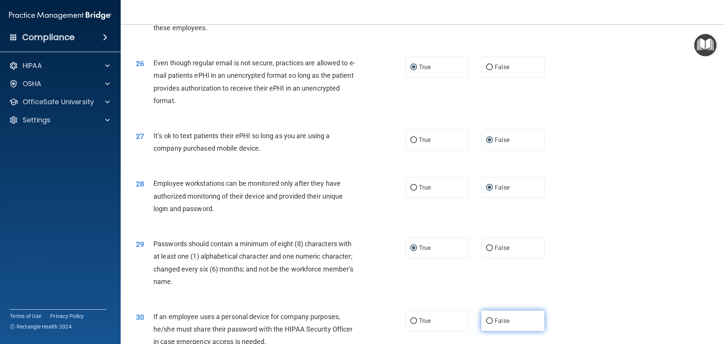
click at [486, 324] on input "False" at bounding box center [489, 321] width 7 height 6
radio input "true"
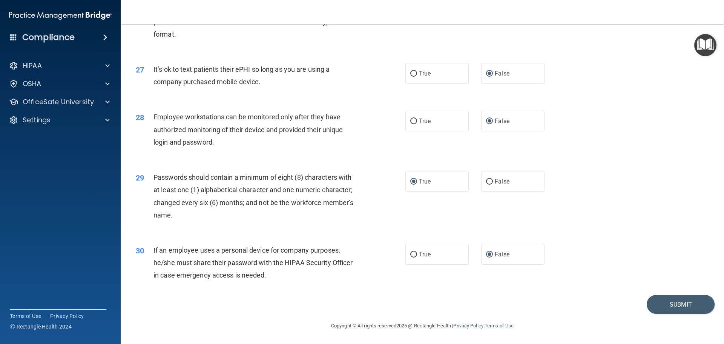
scroll to position [1550, 0]
click at [663, 302] on button "Submit" at bounding box center [681, 304] width 68 height 19
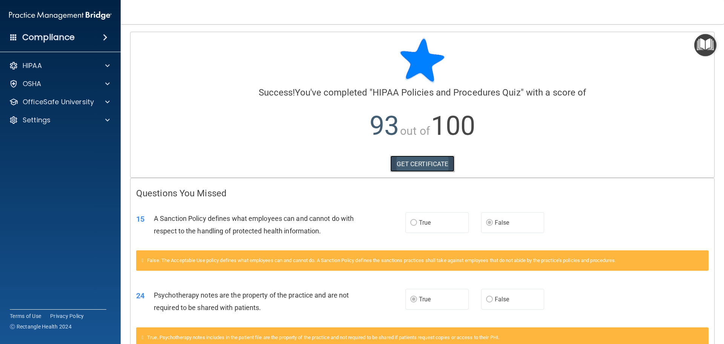
click at [423, 163] on link "GET CERTIFICATE" at bounding box center [422, 163] width 64 height 17
click at [31, 104] on p "OfficeSafe University" at bounding box center [58, 101] width 71 height 9
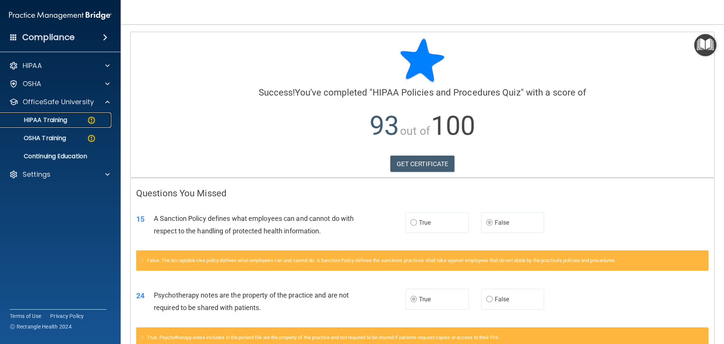
click at [38, 120] on p "HIPAA Training" at bounding box center [36, 120] width 62 height 8
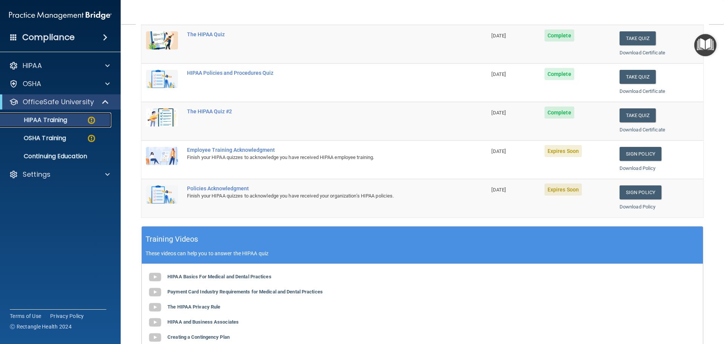
scroll to position [113, 0]
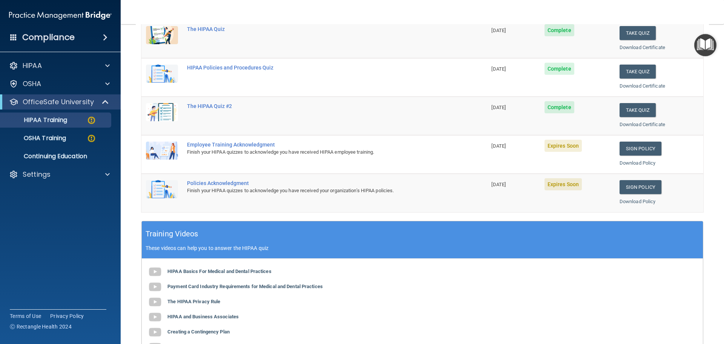
click at [222, 185] on div "Policies Acknowledgment" at bounding box center [318, 183] width 262 height 6
click at [160, 187] on img at bounding box center [162, 189] width 32 height 18
click at [629, 147] on link "Sign Policy" at bounding box center [641, 148] width 42 height 14
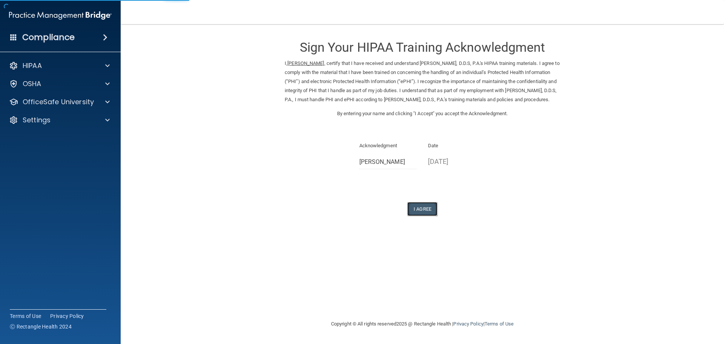
click at [419, 206] on button "I Agree" at bounding box center [422, 209] width 30 height 14
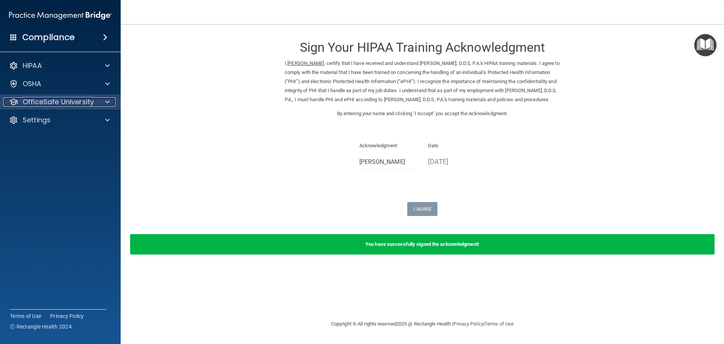
click at [52, 101] on p "OfficeSafe University" at bounding box center [58, 101] width 71 height 9
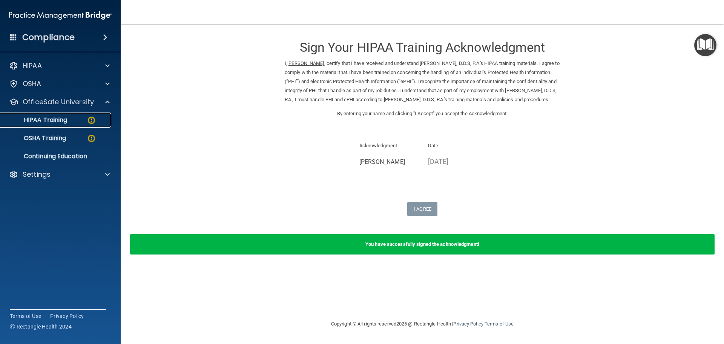
click at [89, 121] on img at bounding box center [91, 119] width 9 height 9
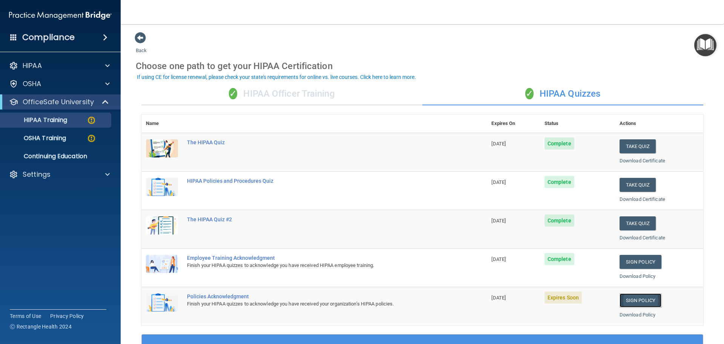
click at [629, 302] on link "Sign Policy" at bounding box center [641, 300] width 42 height 14
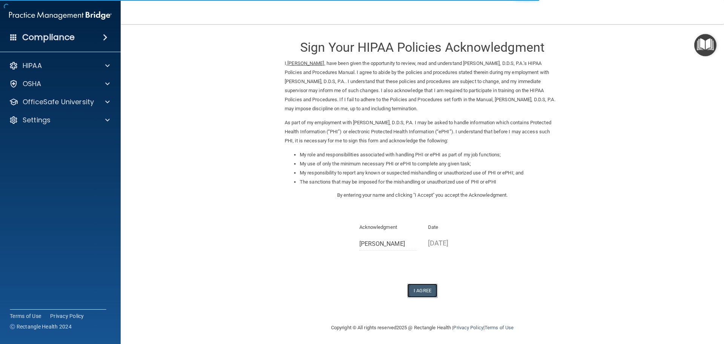
click at [418, 288] on button "I Agree" at bounding box center [422, 290] width 30 height 14
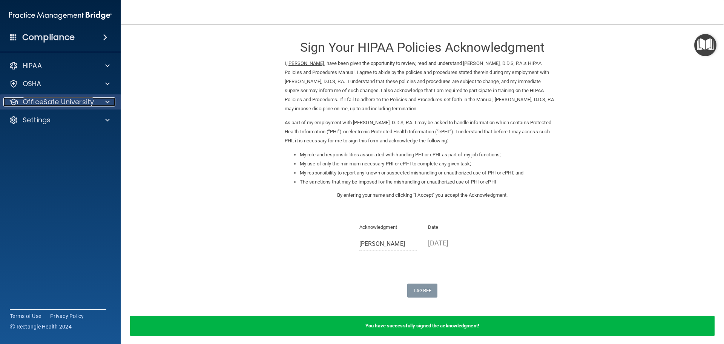
click at [24, 100] on p "OfficeSafe University" at bounding box center [58, 101] width 71 height 9
